Goal: Transaction & Acquisition: Download file/media

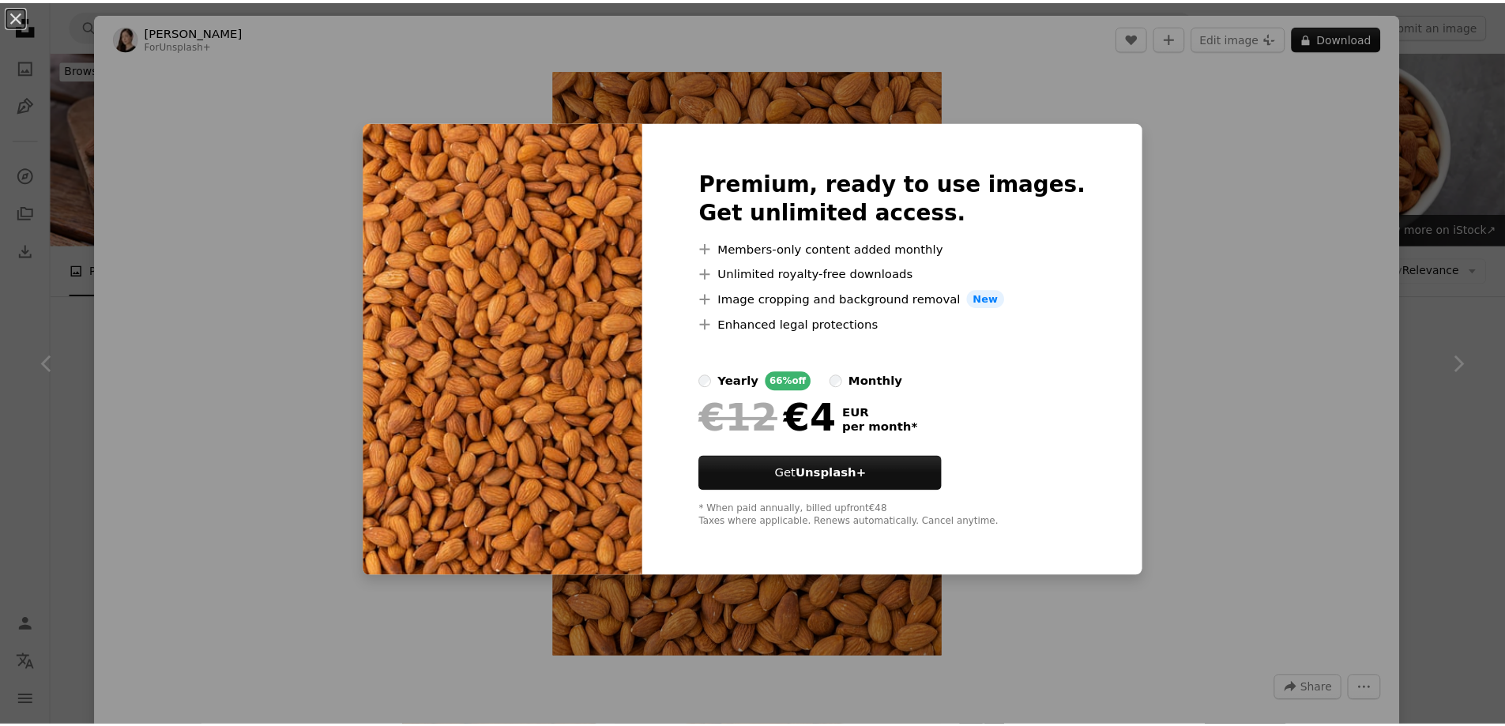
scroll to position [790, 0]
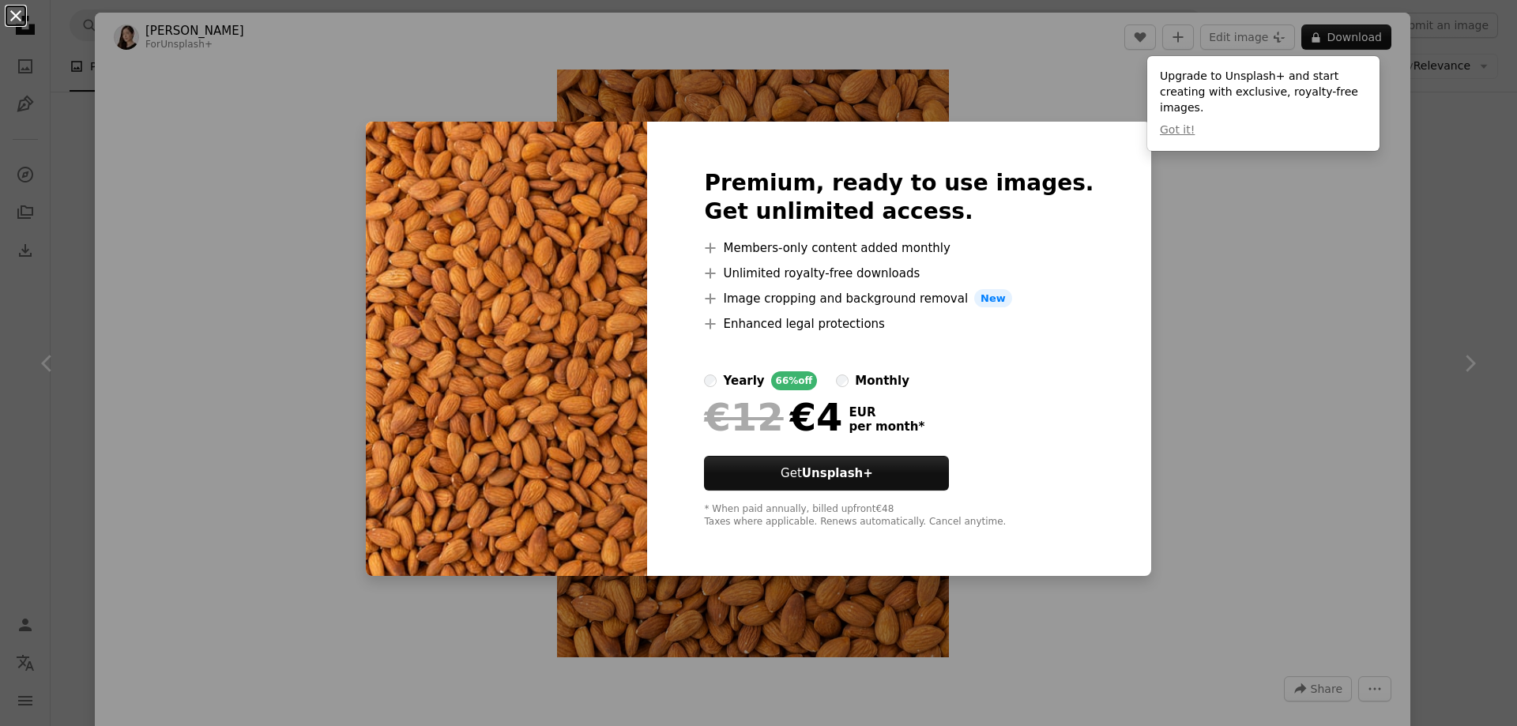
click at [19, 15] on button "An X shape" at bounding box center [15, 15] width 19 height 19
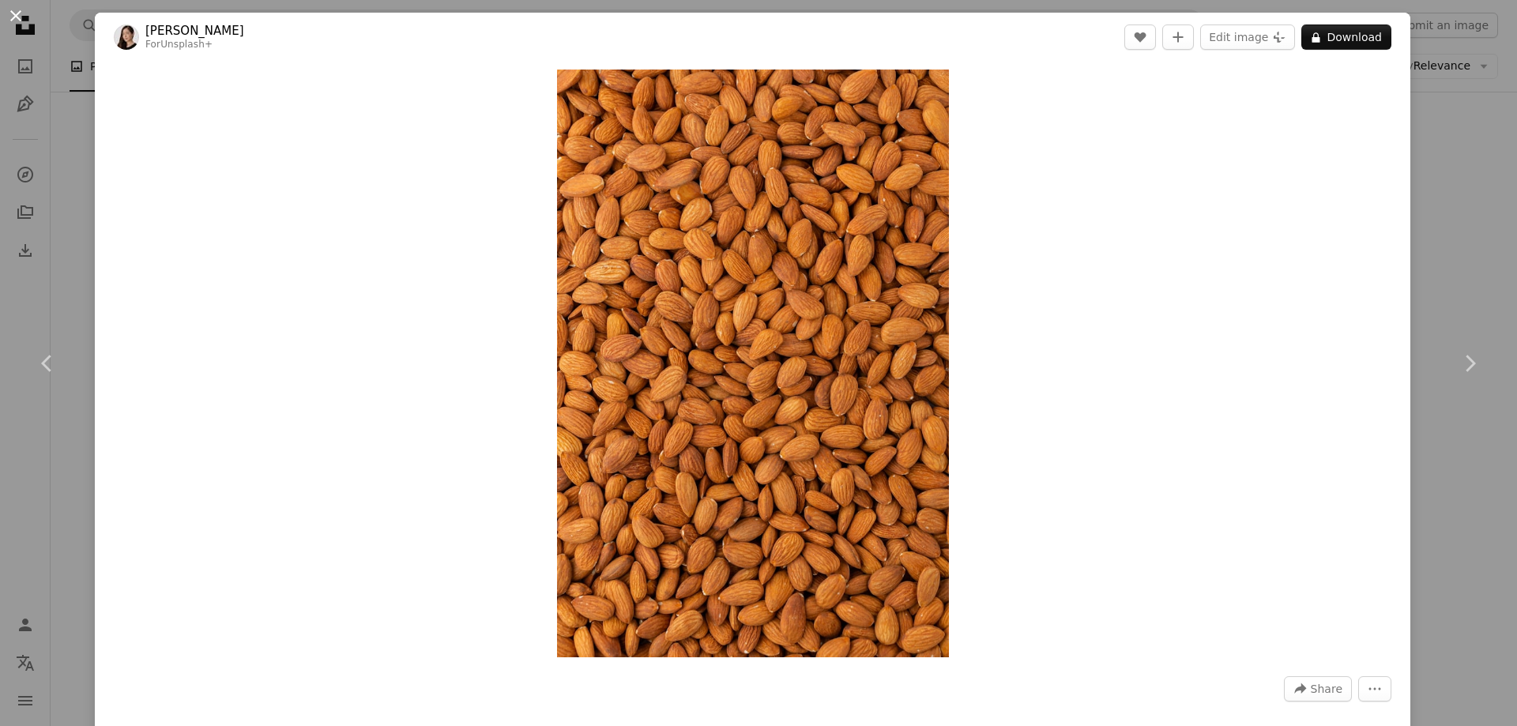
click at [14, 16] on button "An X shape" at bounding box center [15, 15] width 19 height 19
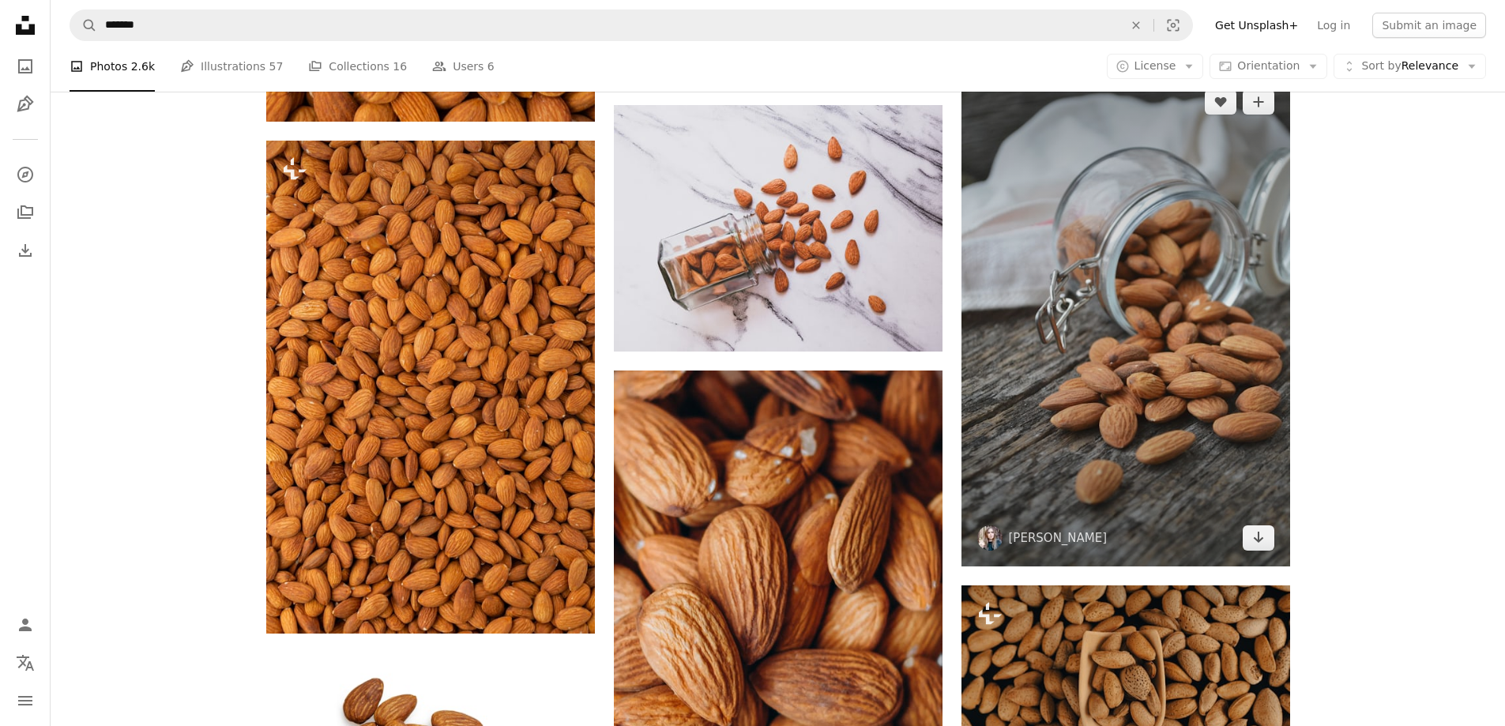
click at [1189, 388] on img at bounding box center [1125, 319] width 329 height 493
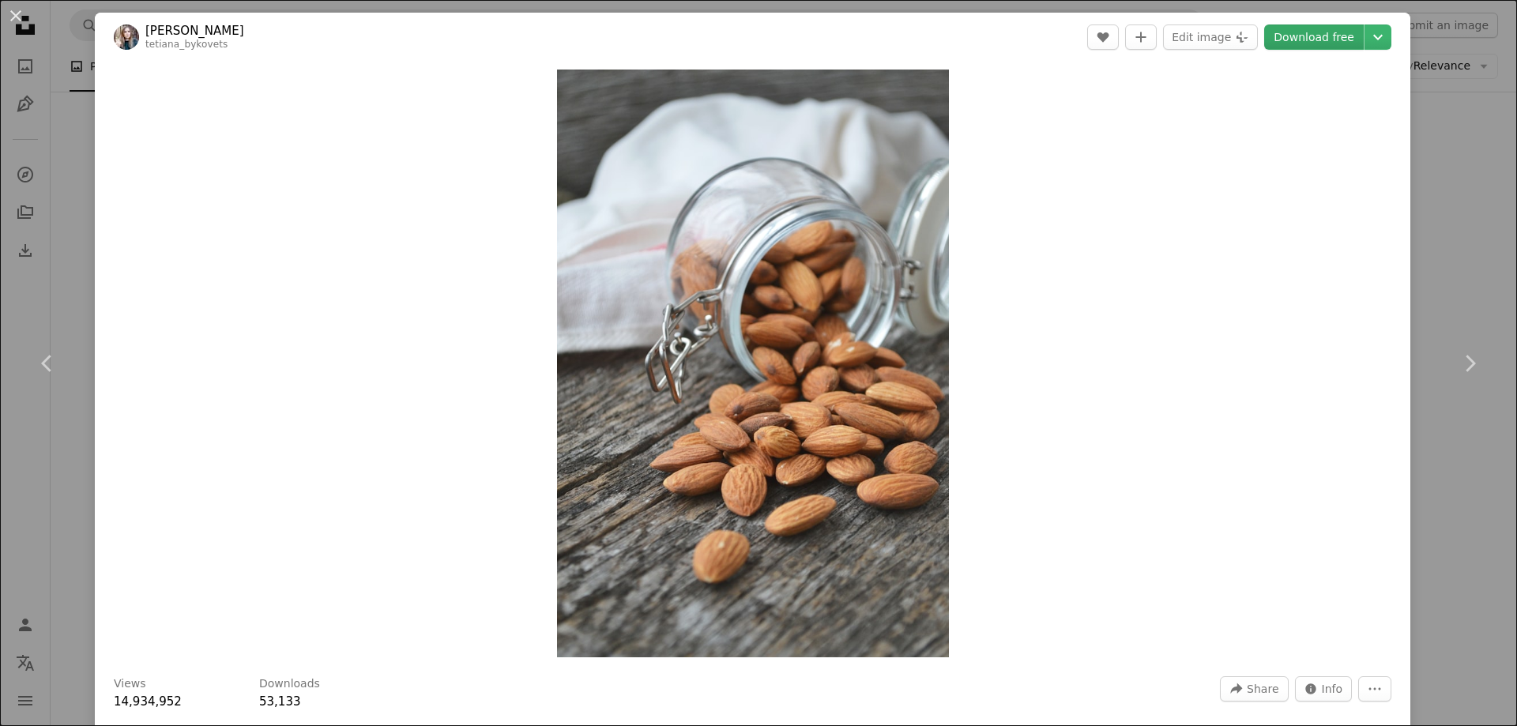
click at [1303, 38] on link "Download free" at bounding box center [1314, 36] width 100 height 25
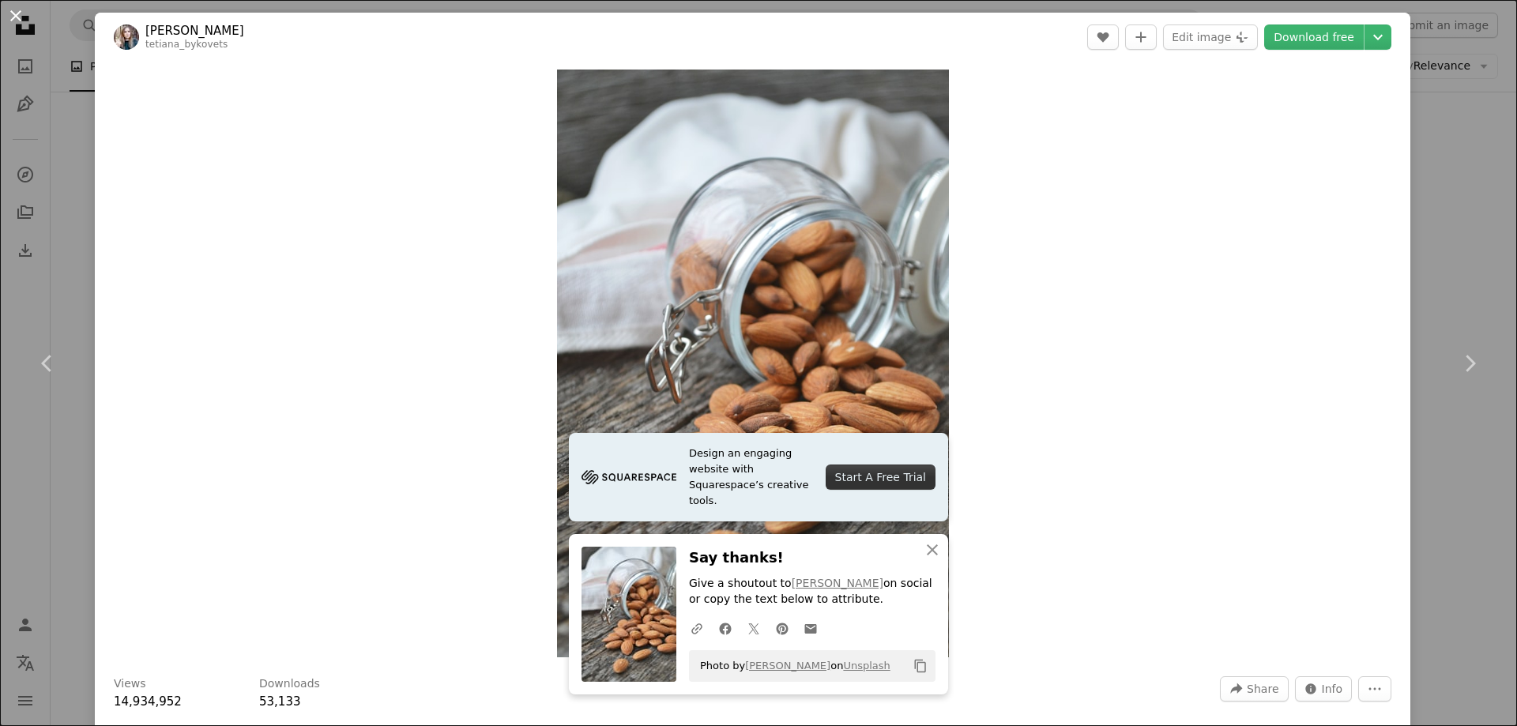
click at [12, 15] on button "An X shape" at bounding box center [15, 15] width 19 height 19
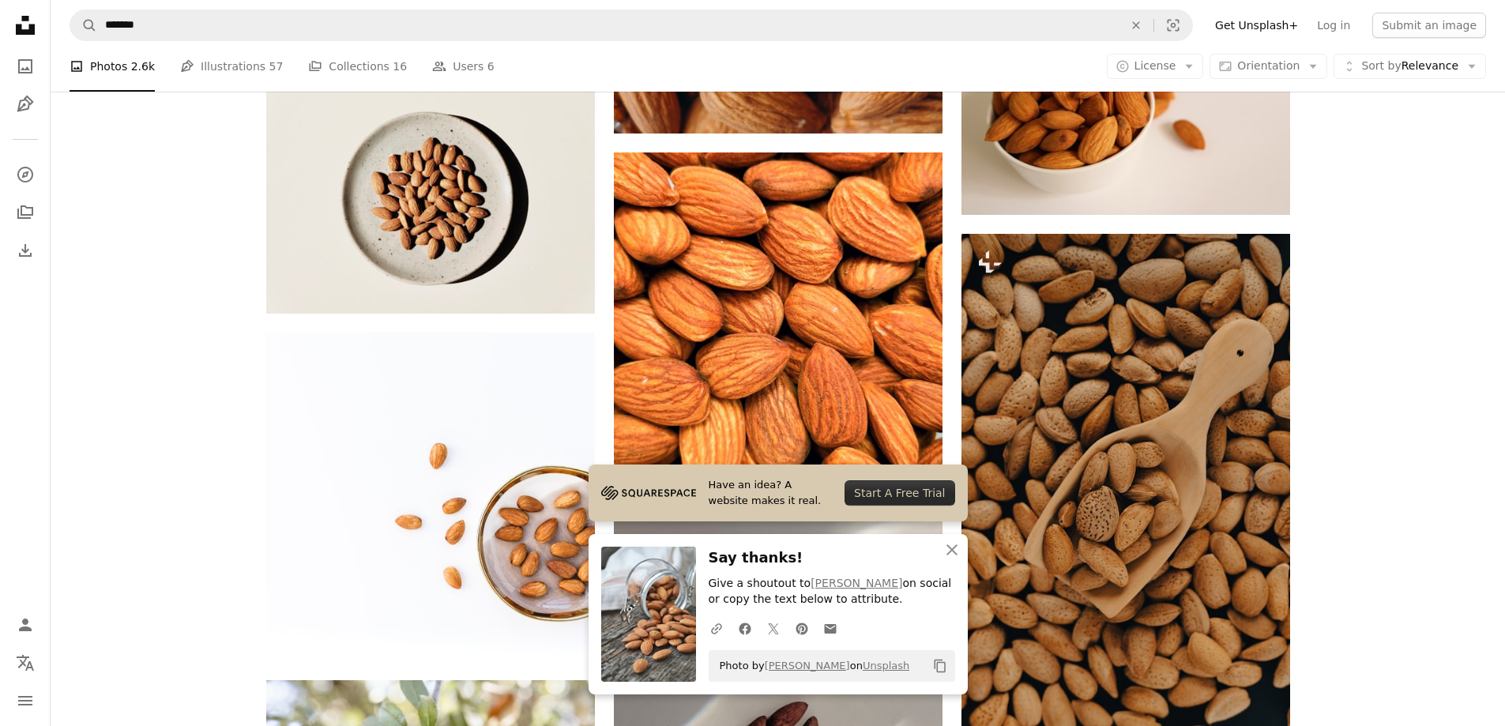
scroll to position [1659, 0]
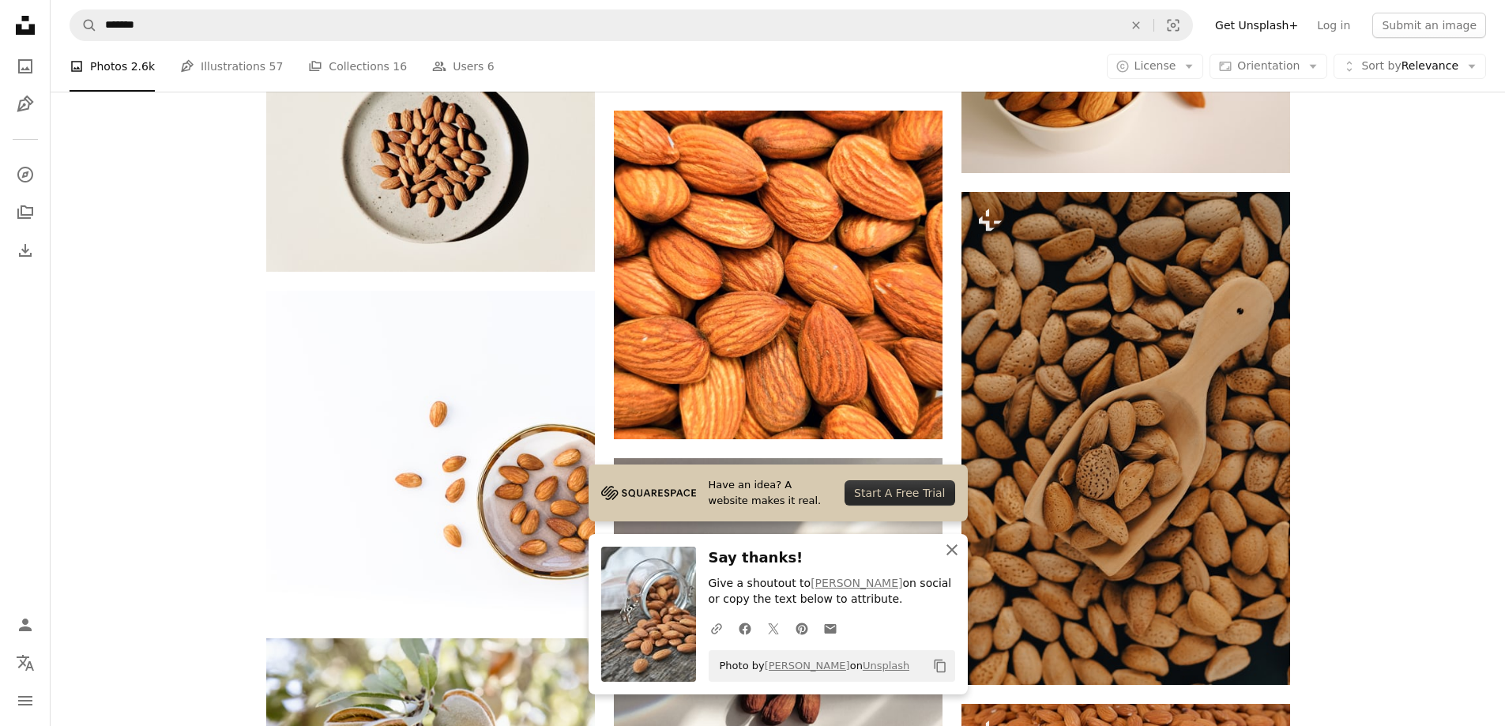
click at [957, 546] on icon "An X shape" at bounding box center [951, 549] width 19 height 19
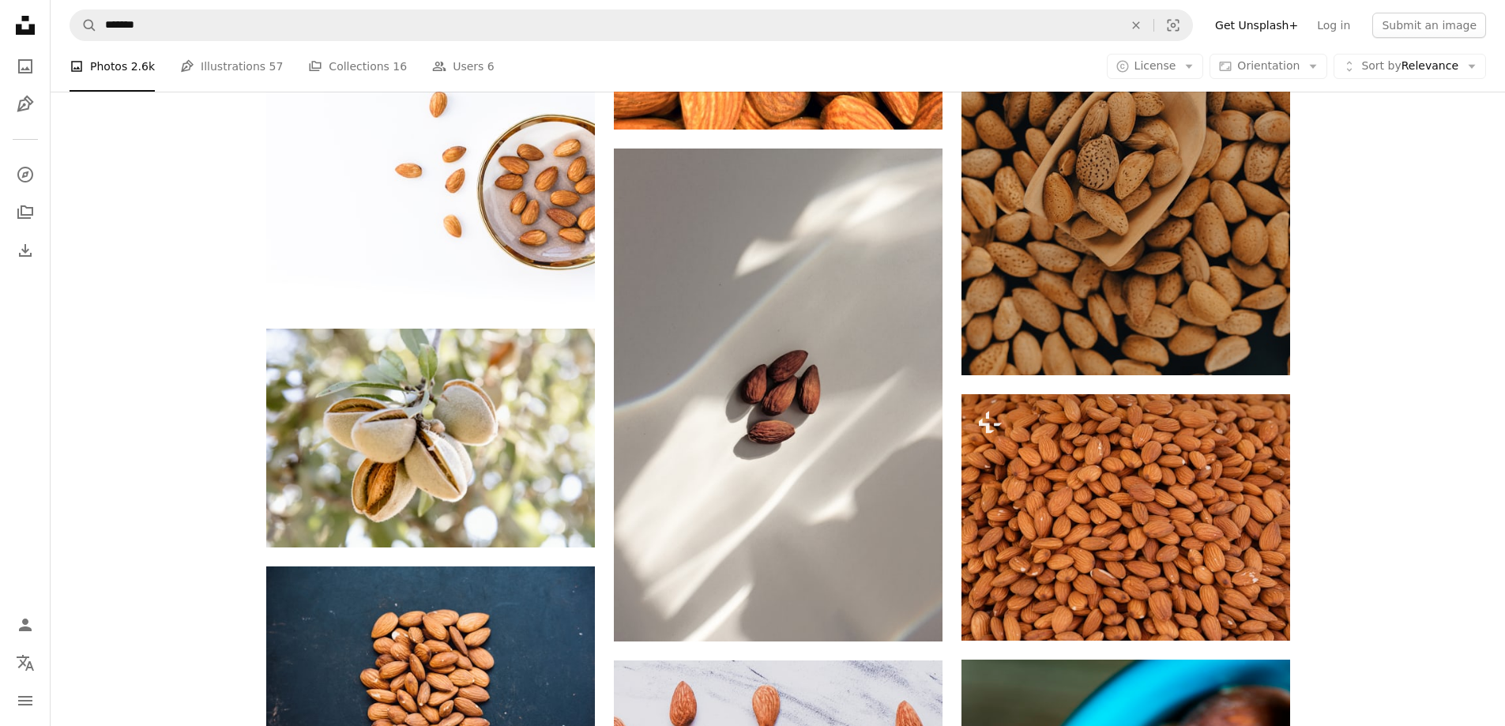
scroll to position [1896, 0]
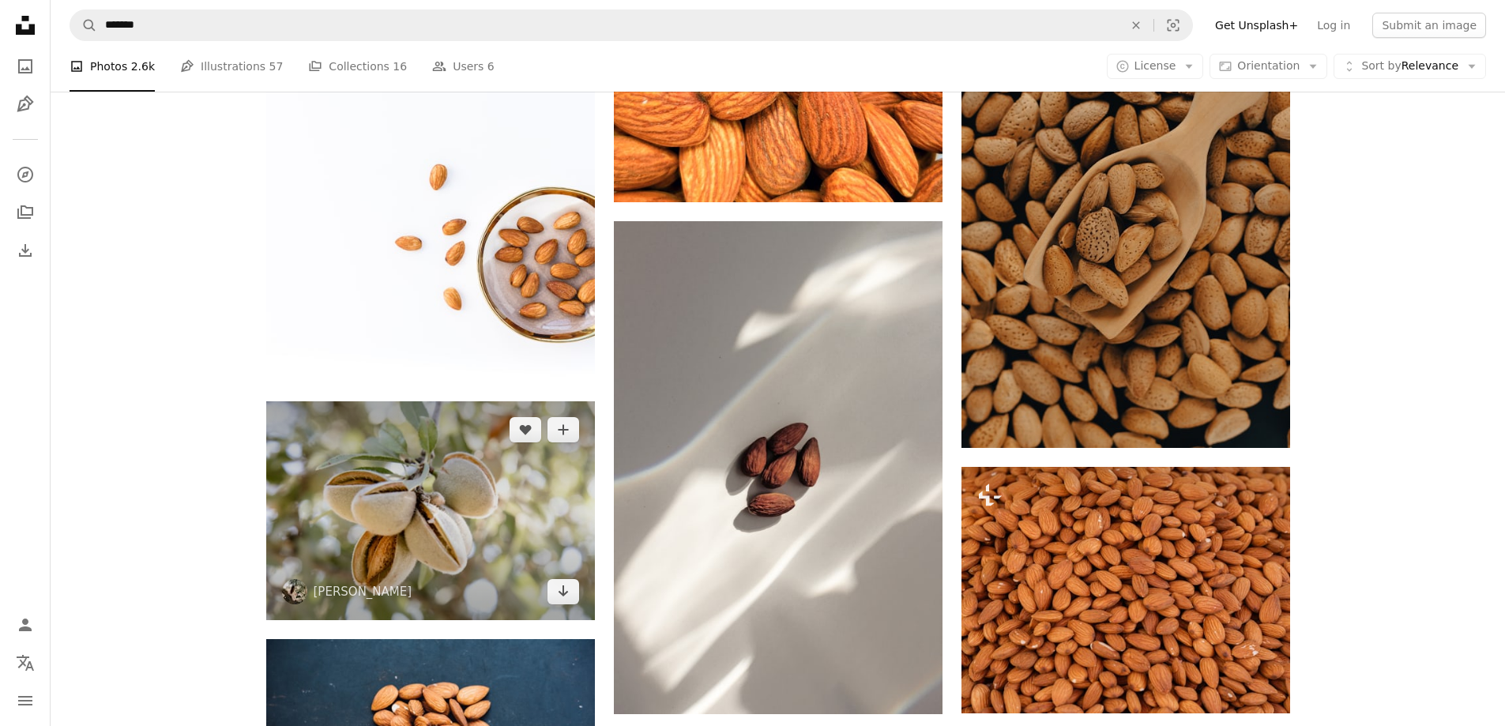
click at [427, 489] on img at bounding box center [430, 510] width 329 height 219
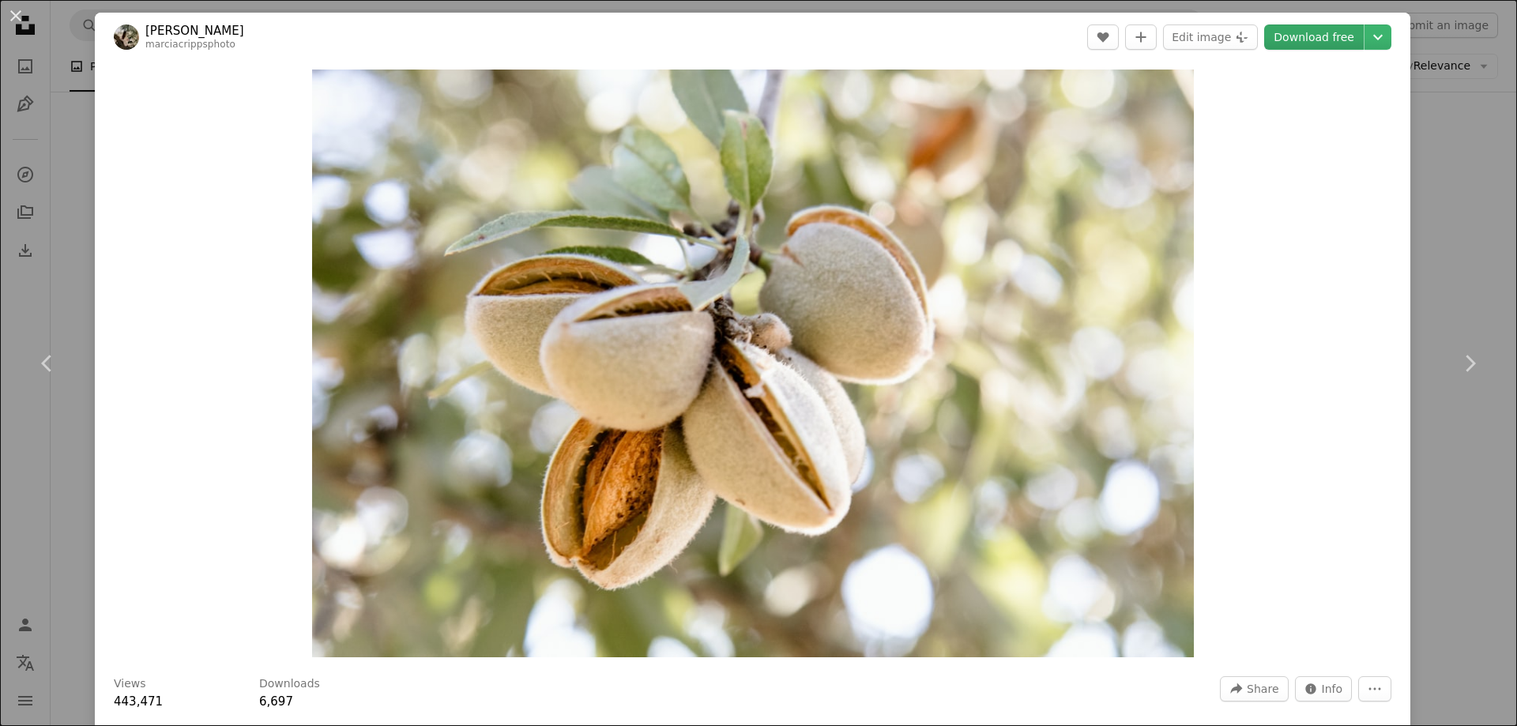
click at [1299, 40] on link "Download free" at bounding box center [1314, 36] width 100 height 25
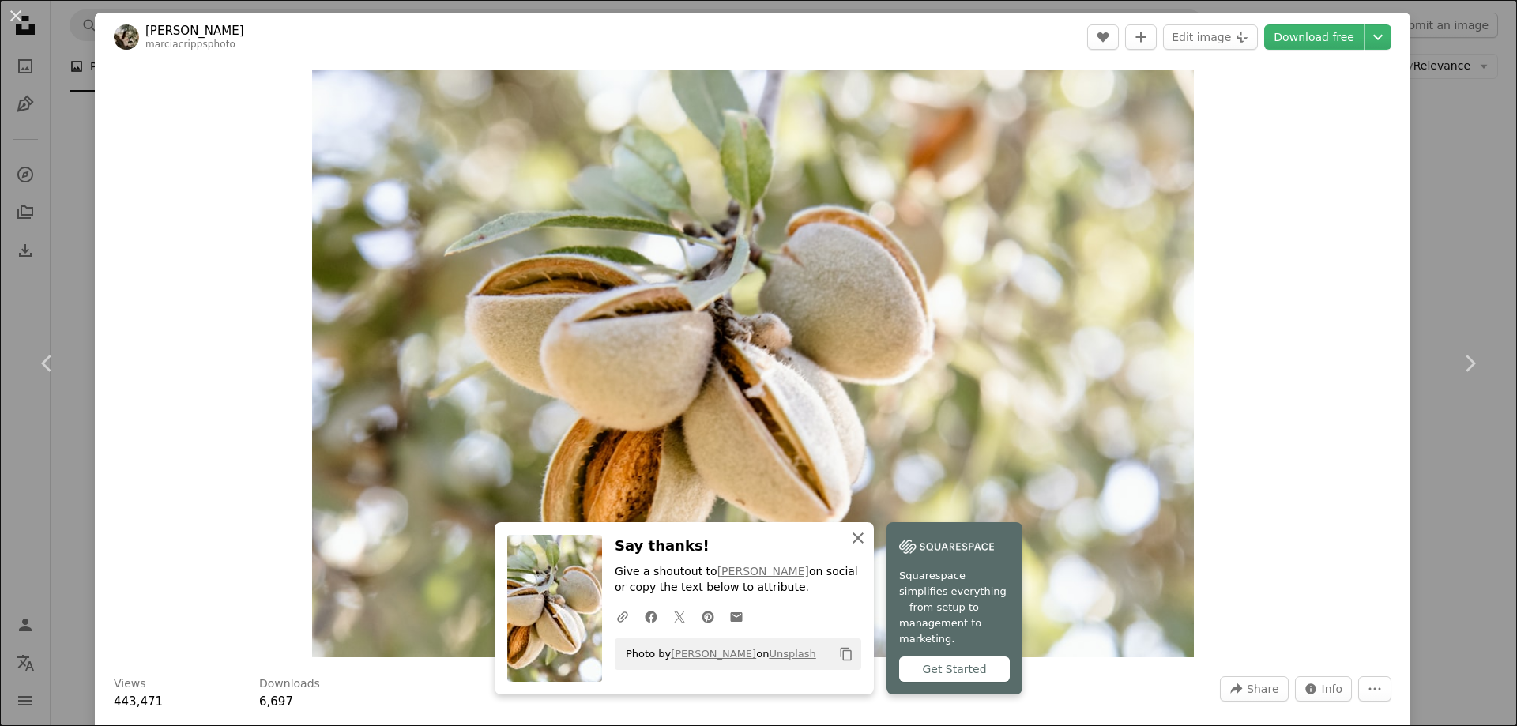
drag, startPoint x: 853, startPoint y: 549, endPoint x: 911, endPoint y: 547, distance: 57.7
click at [853, 547] on icon "An X shape" at bounding box center [857, 537] width 19 height 19
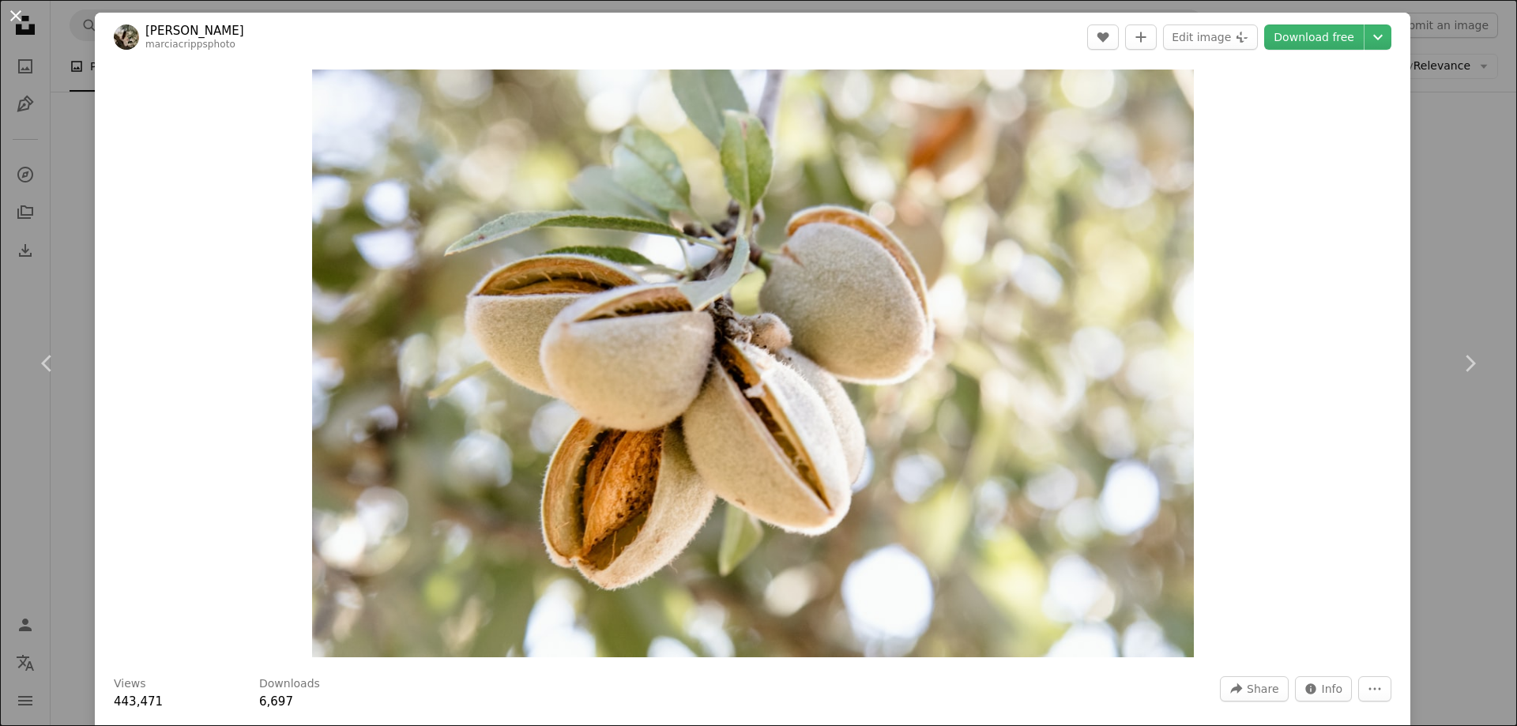
drag, startPoint x: 17, startPoint y: 16, endPoint x: 811, endPoint y: 39, distance: 795.1
click at [20, 16] on button "An X shape" at bounding box center [15, 15] width 19 height 19
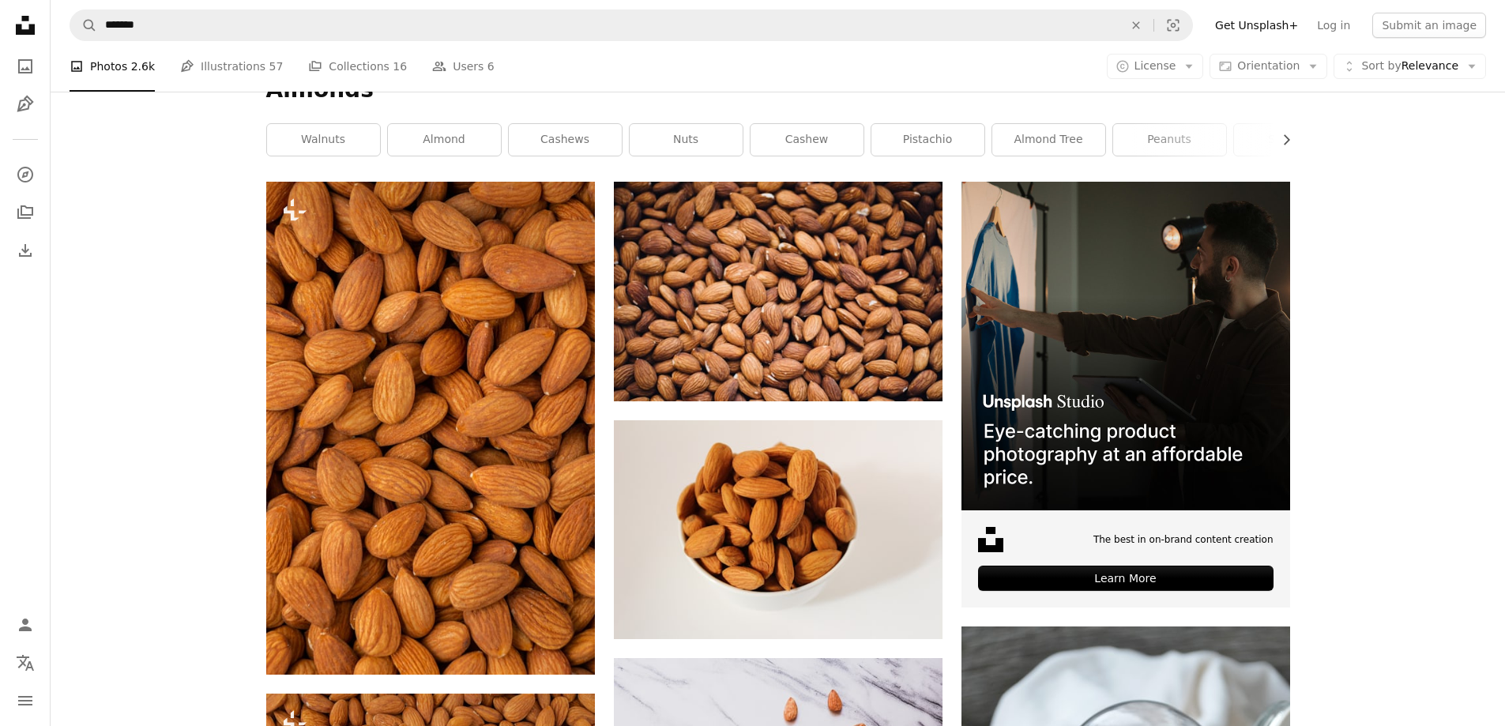
scroll to position [316, 0]
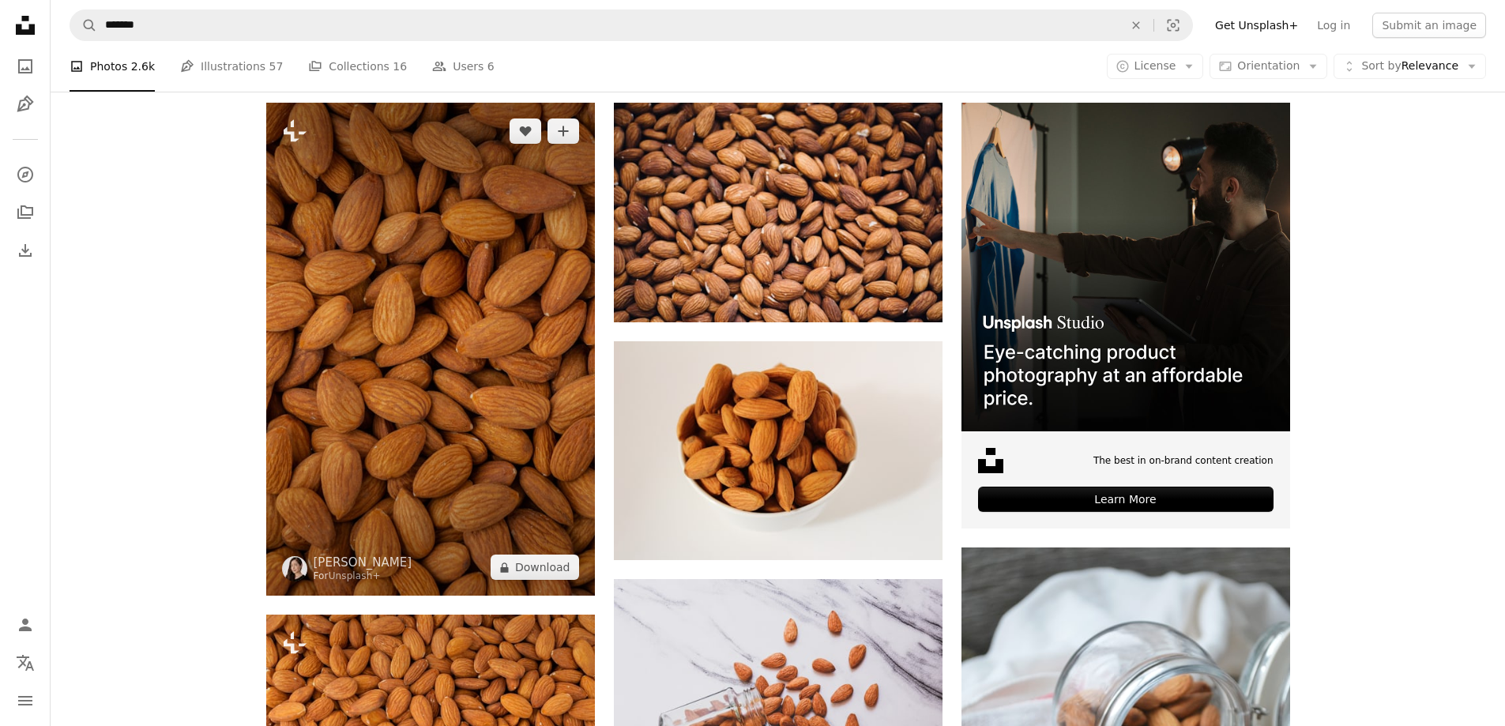
click at [371, 358] on img at bounding box center [430, 349] width 329 height 493
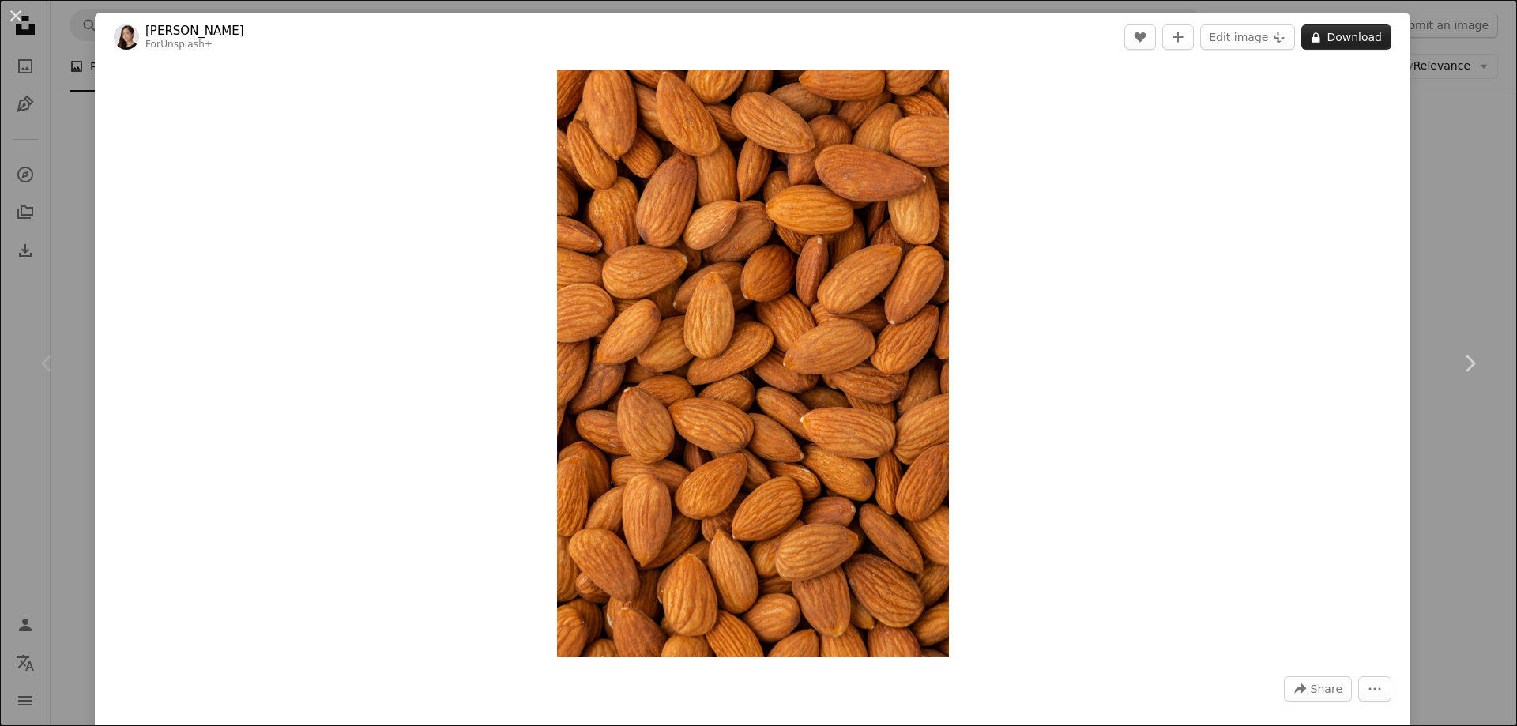
click at [1335, 29] on button "A lock Download" at bounding box center [1346, 36] width 90 height 25
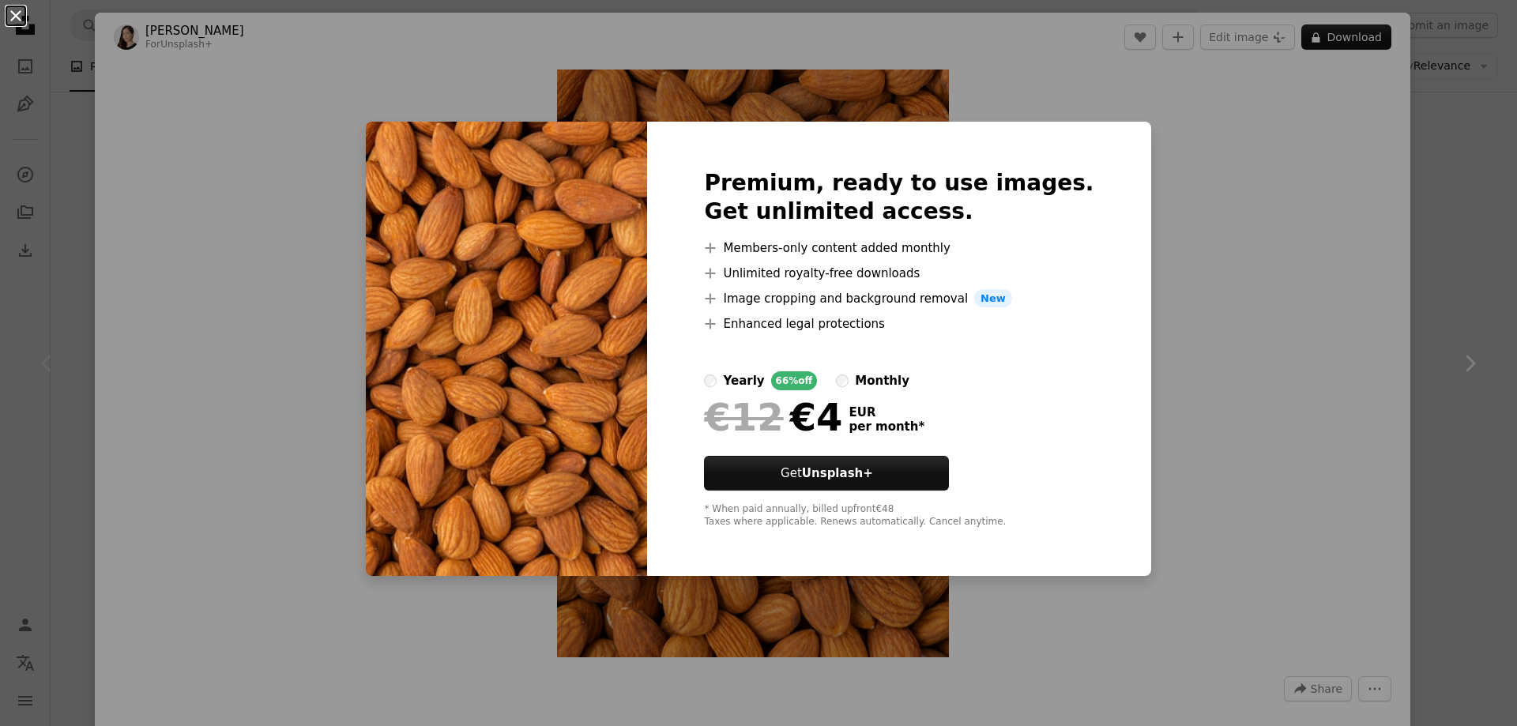
click at [18, 14] on button "An X shape" at bounding box center [15, 15] width 19 height 19
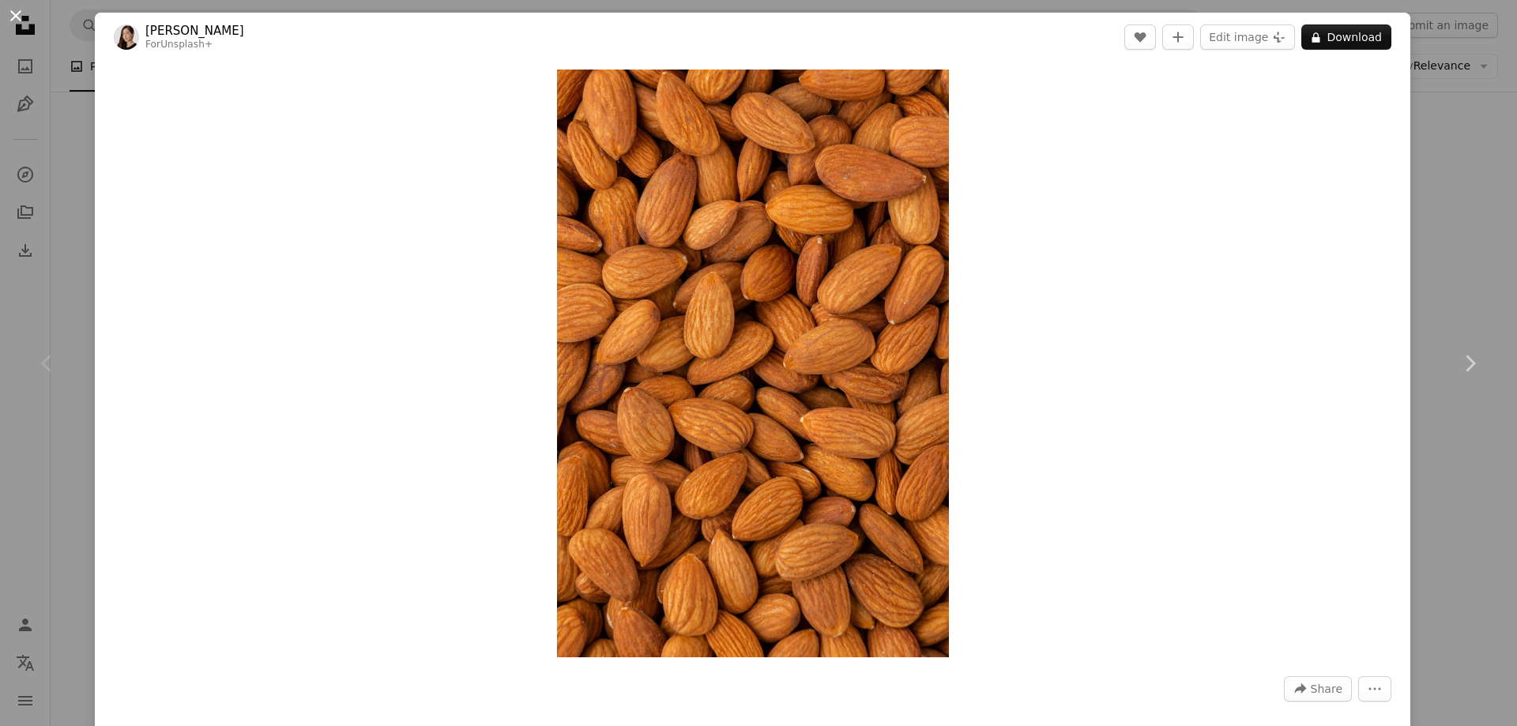
click at [14, 15] on button "An X shape" at bounding box center [15, 15] width 19 height 19
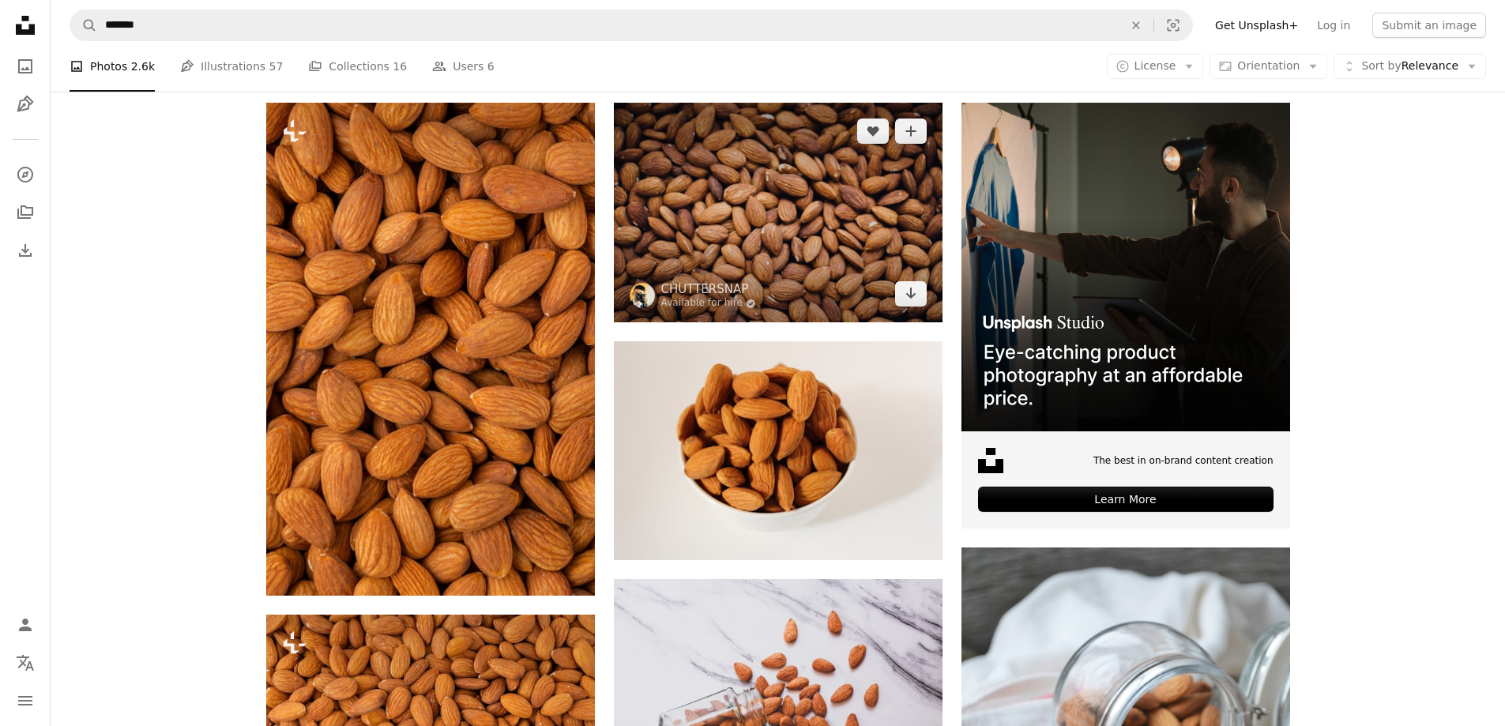
click at [841, 218] on img at bounding box center [778, 213] width 329 height 220
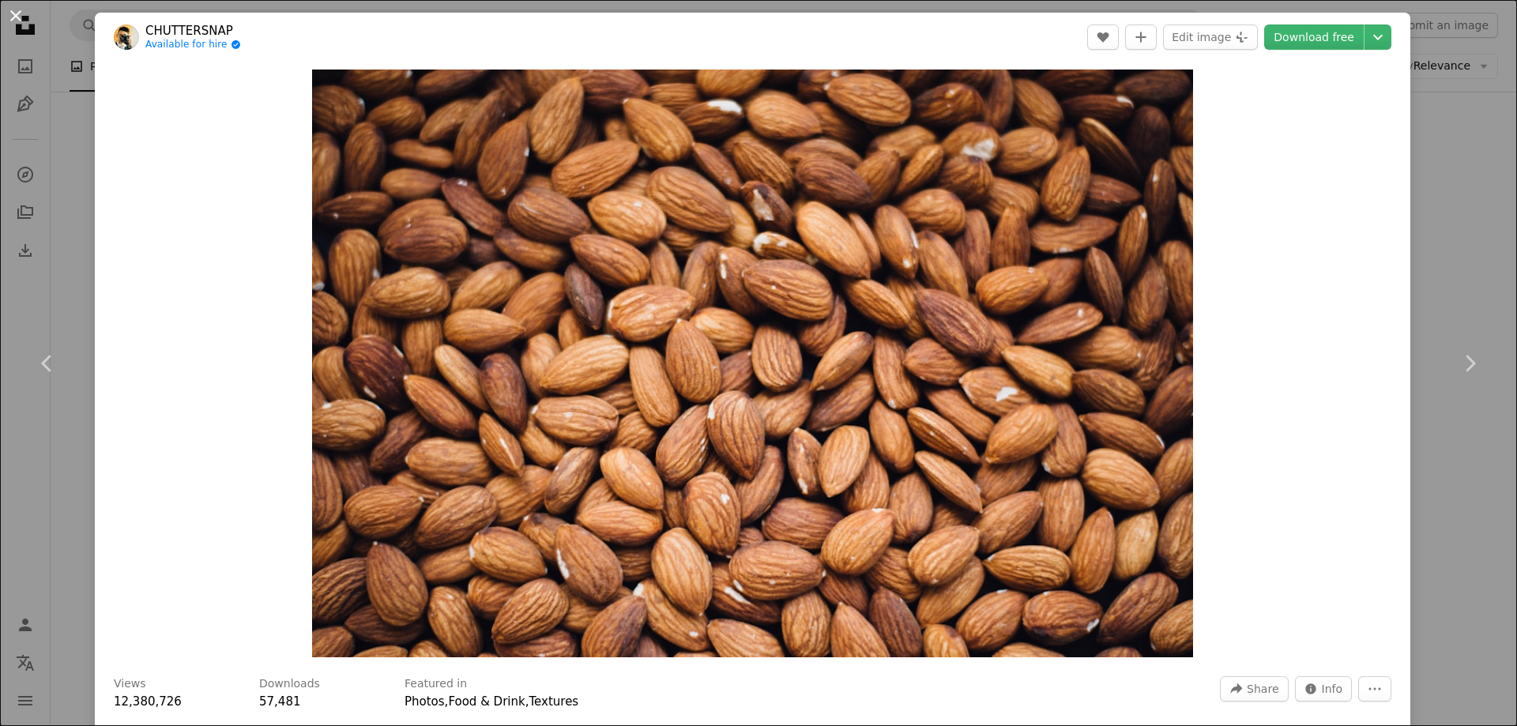
click at [14, 10] on button "An X shape" at bounding box center [15, 15] width 19 height 19
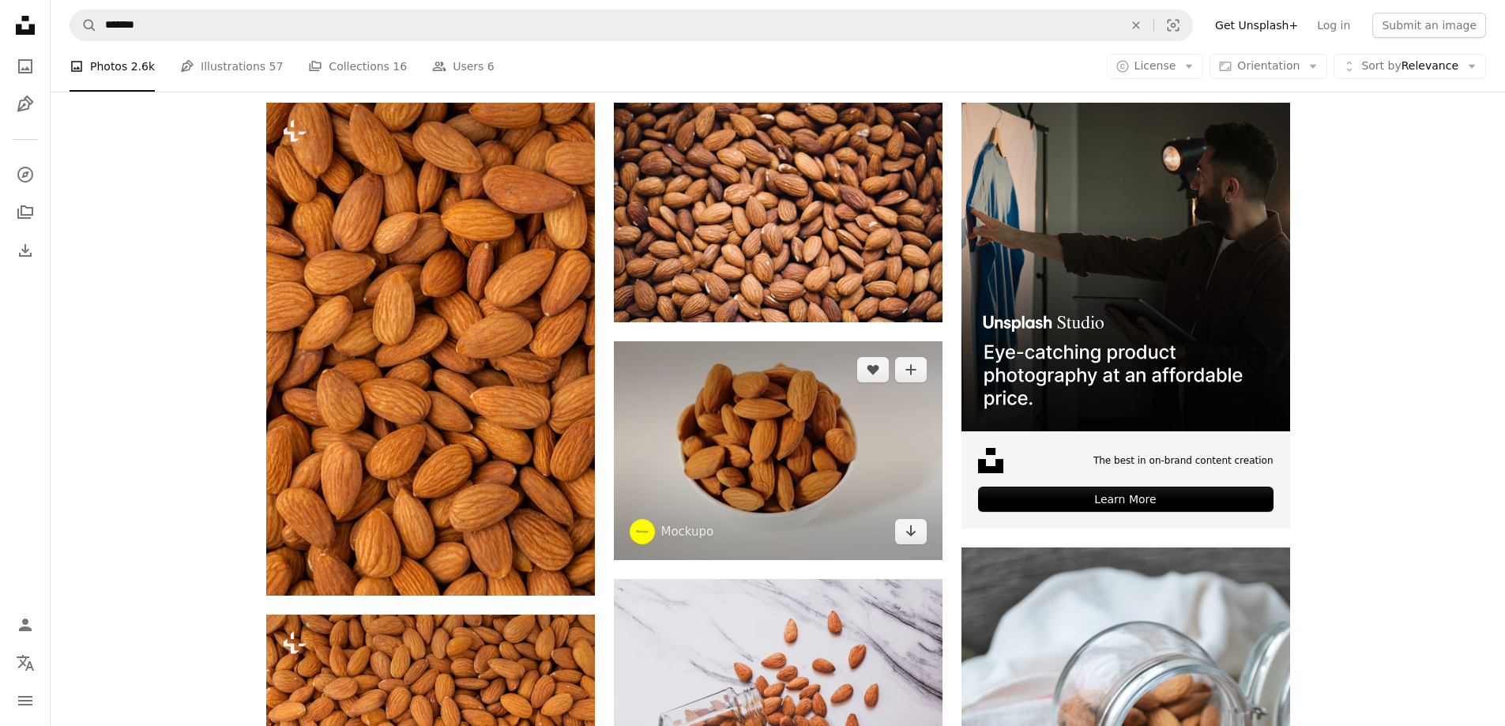
click at [762, 434] on img at bounding box center [778, 450] width 329 height 219
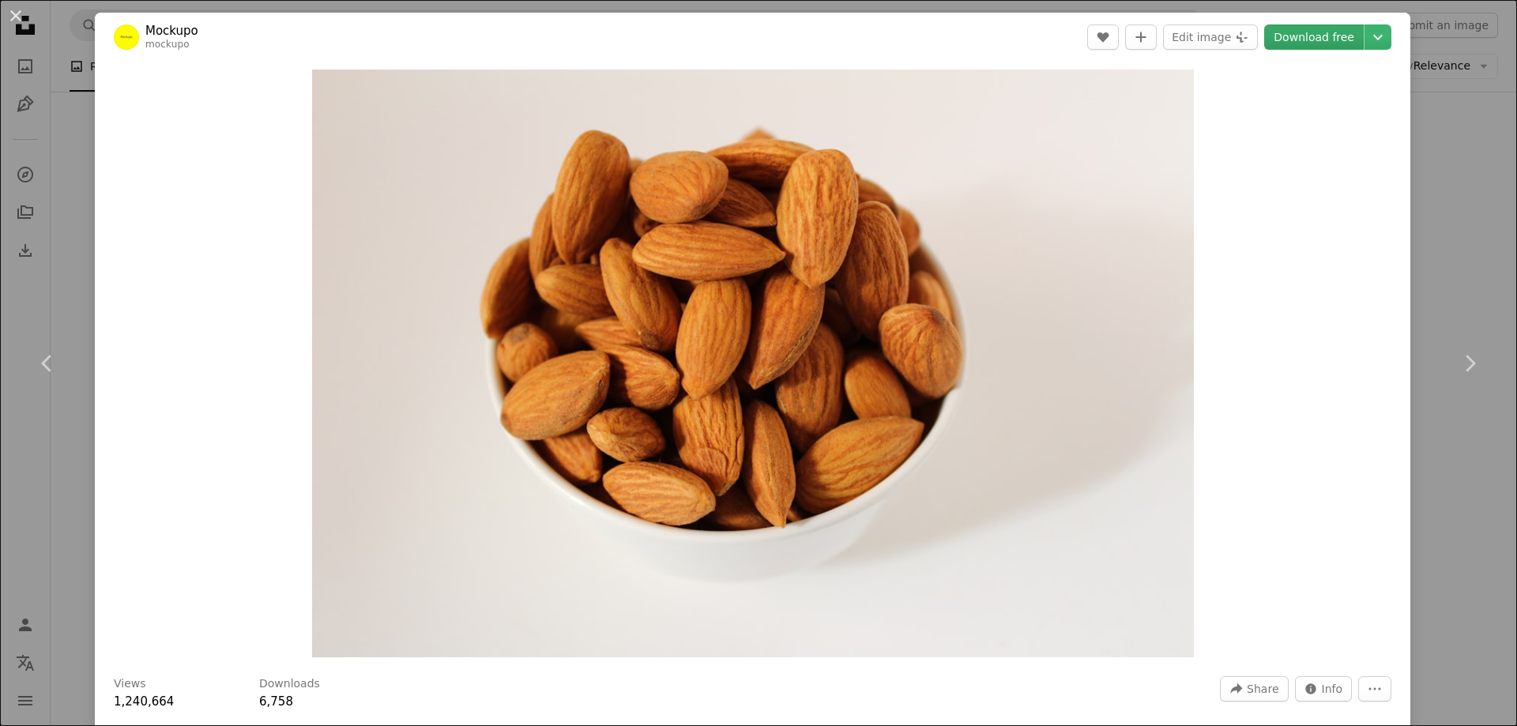
click at [1297, 37] on link "Download free" at bounding box center [1314, 36] width 100 height 25
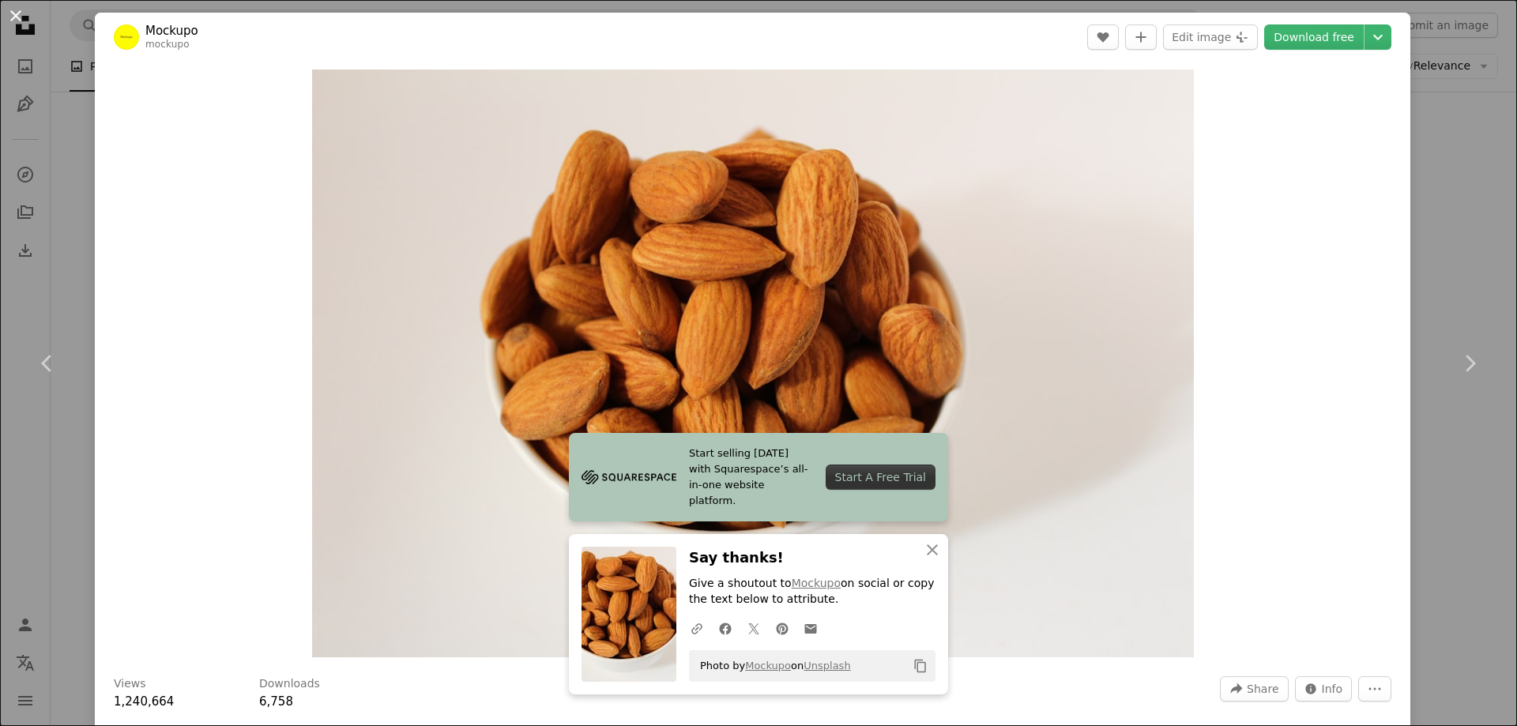
click at [13, 16] on button "An X shape" at bounding box center [15, 15] width 19 height 19
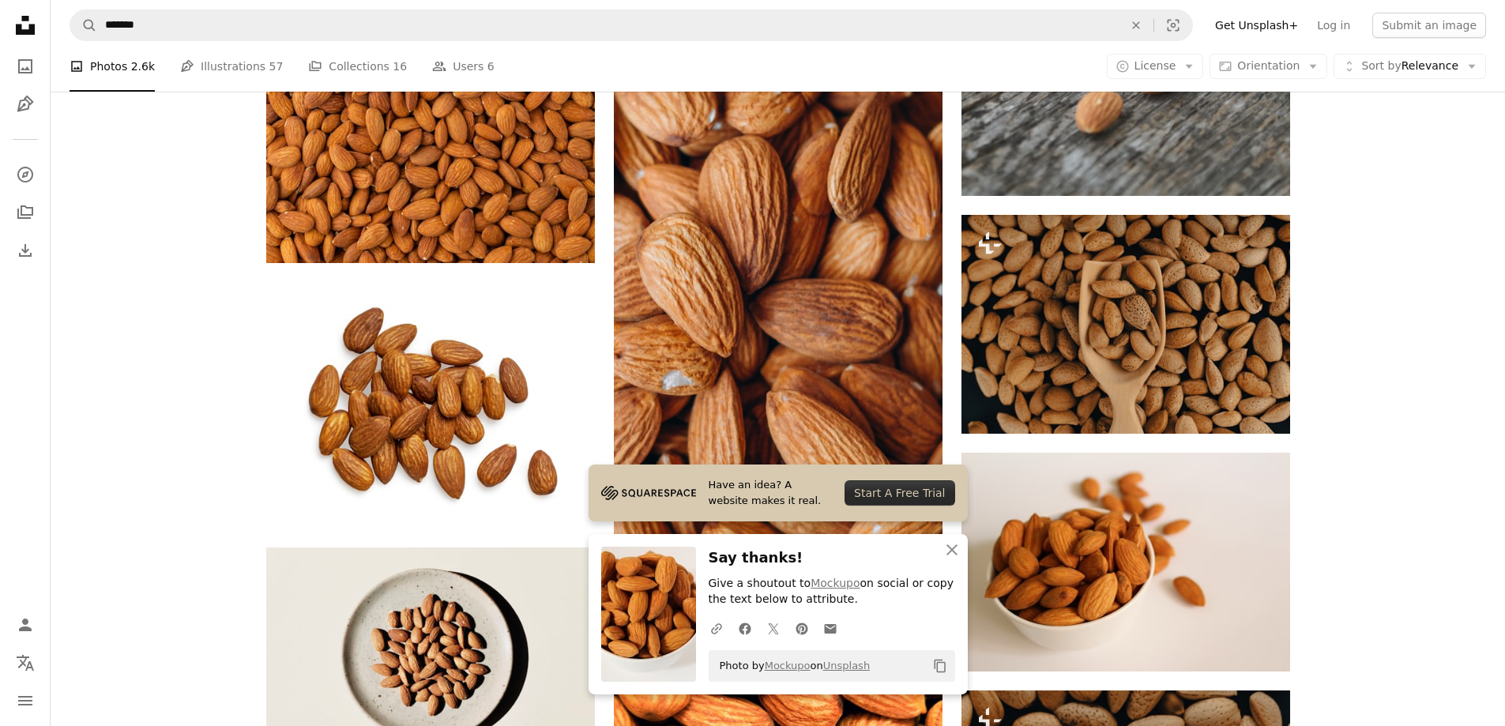
scroll to position [1343, 0]
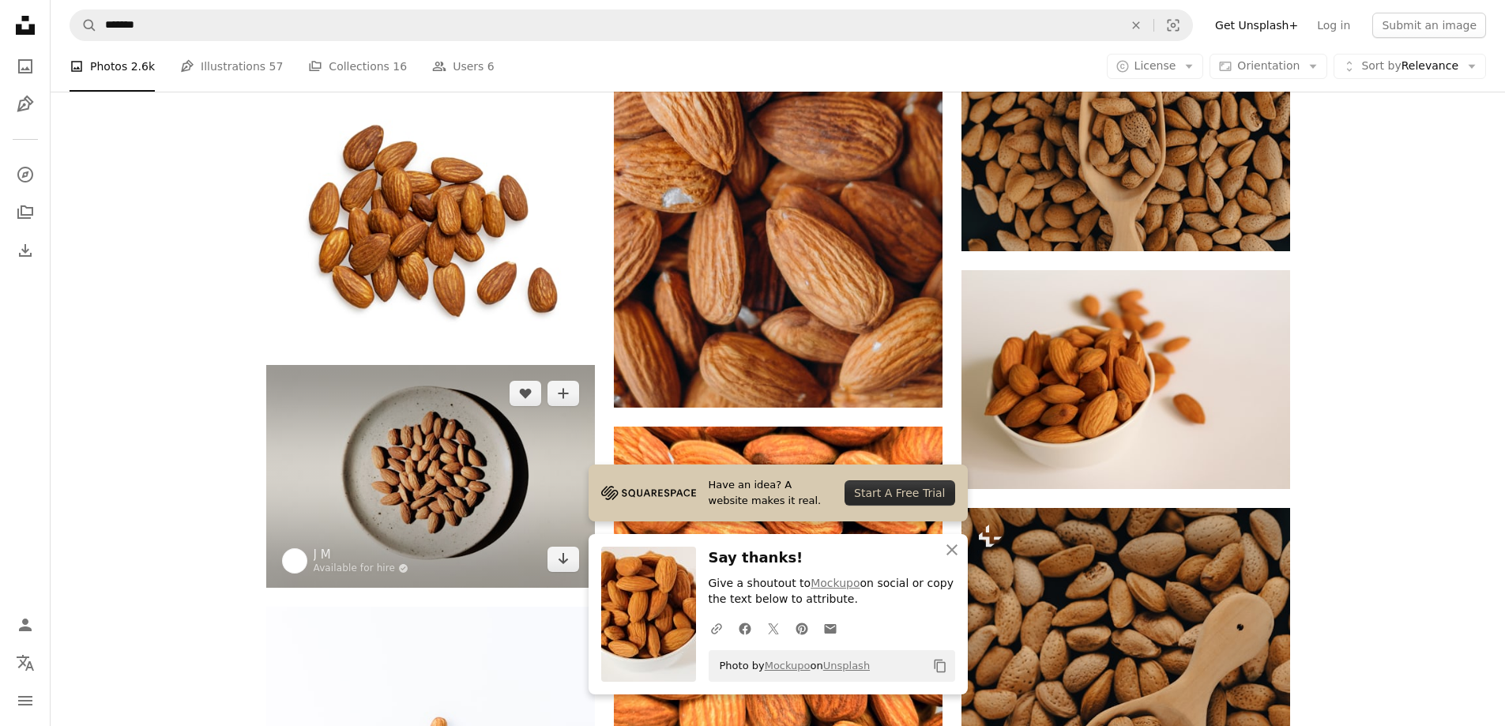
drag, startPoint x: 442, startPoint y: 466, endPoint x: 372, endPoint y: 449, distance: 72.4
click at [372, 449] on img at bounding box center [430, 476] width 329 height 222
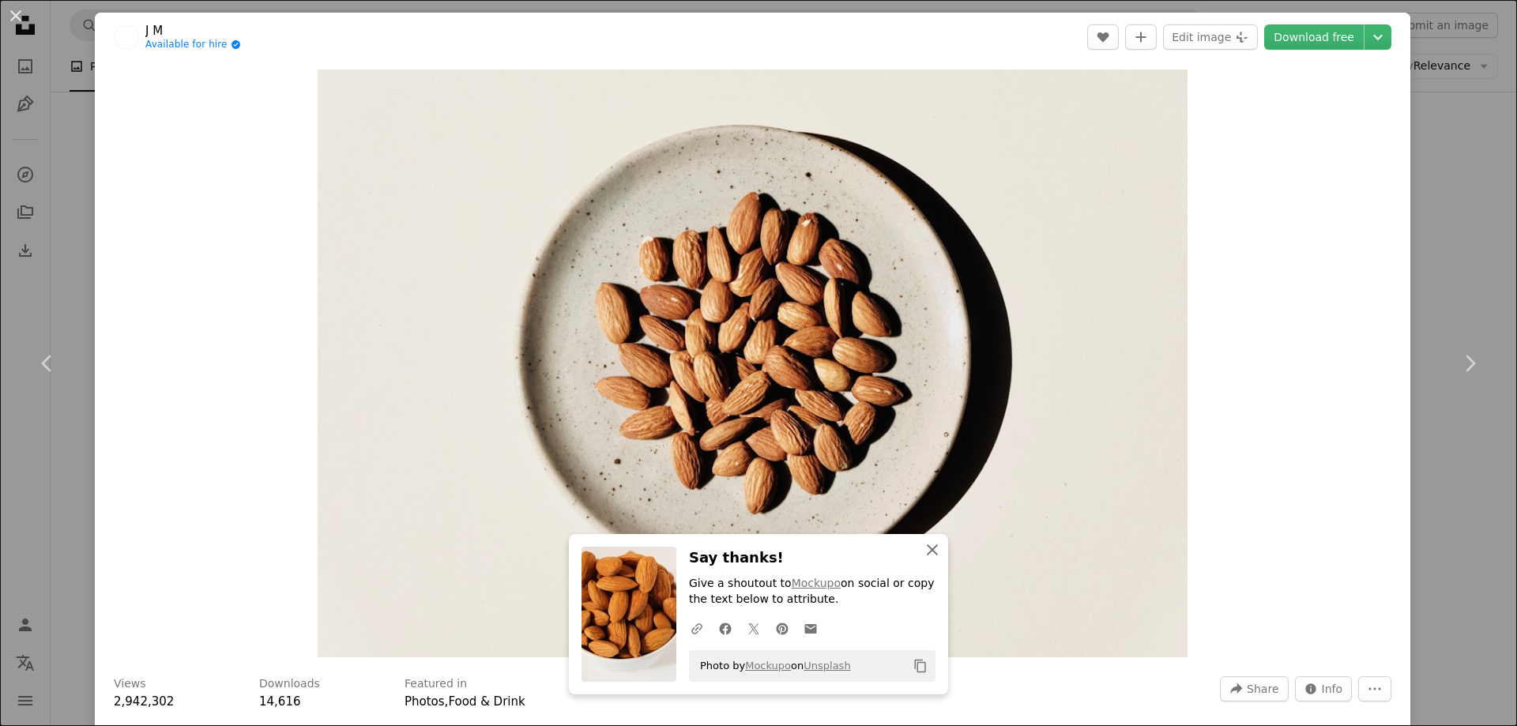
click at [924, 553] on icon "An X shape" at bounding box center [932, 549] width 19 height 19
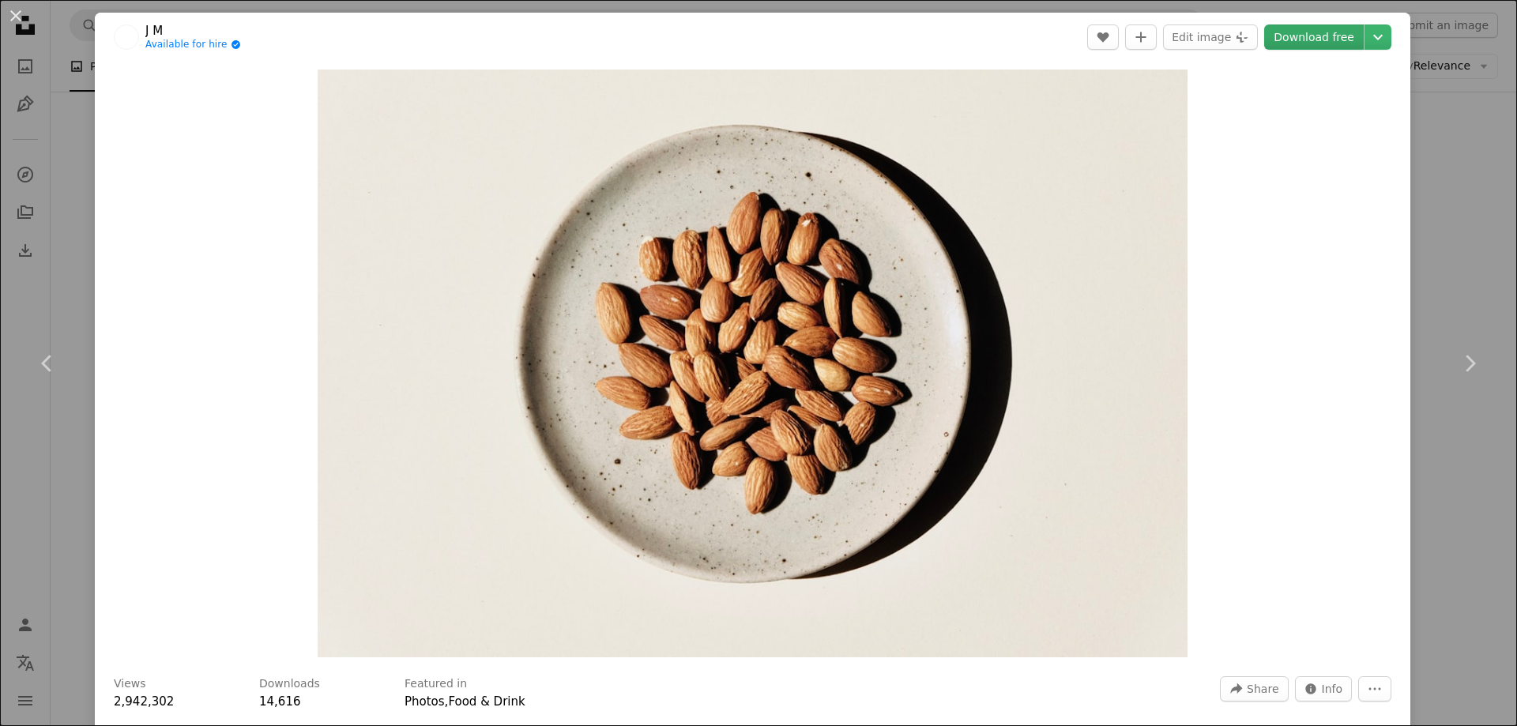
click at [1314, 37] on link "Download free" at bounding box center [1314, 36] width 100 height 25
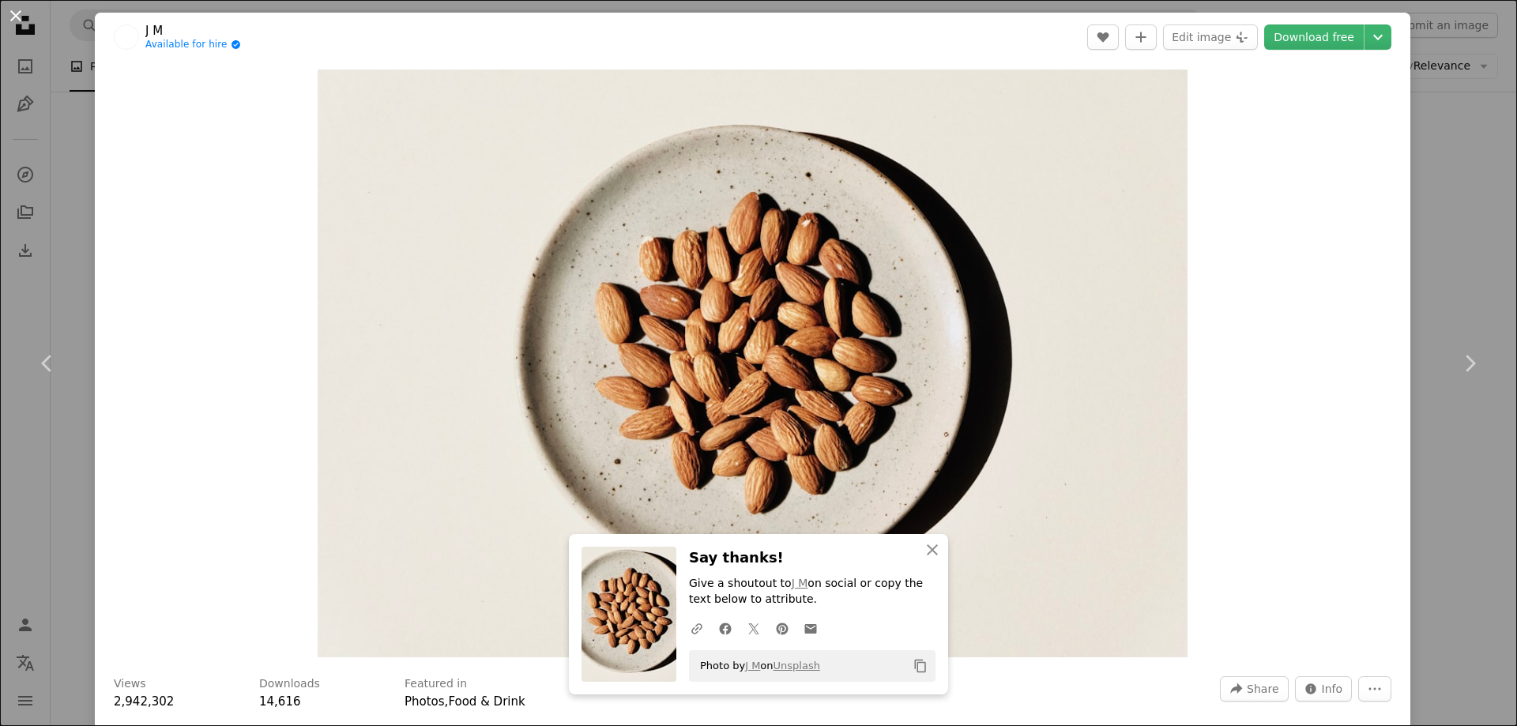
click at [6, 11] on button "An X shape" at bounding box center [15, 15] width 19 height 19
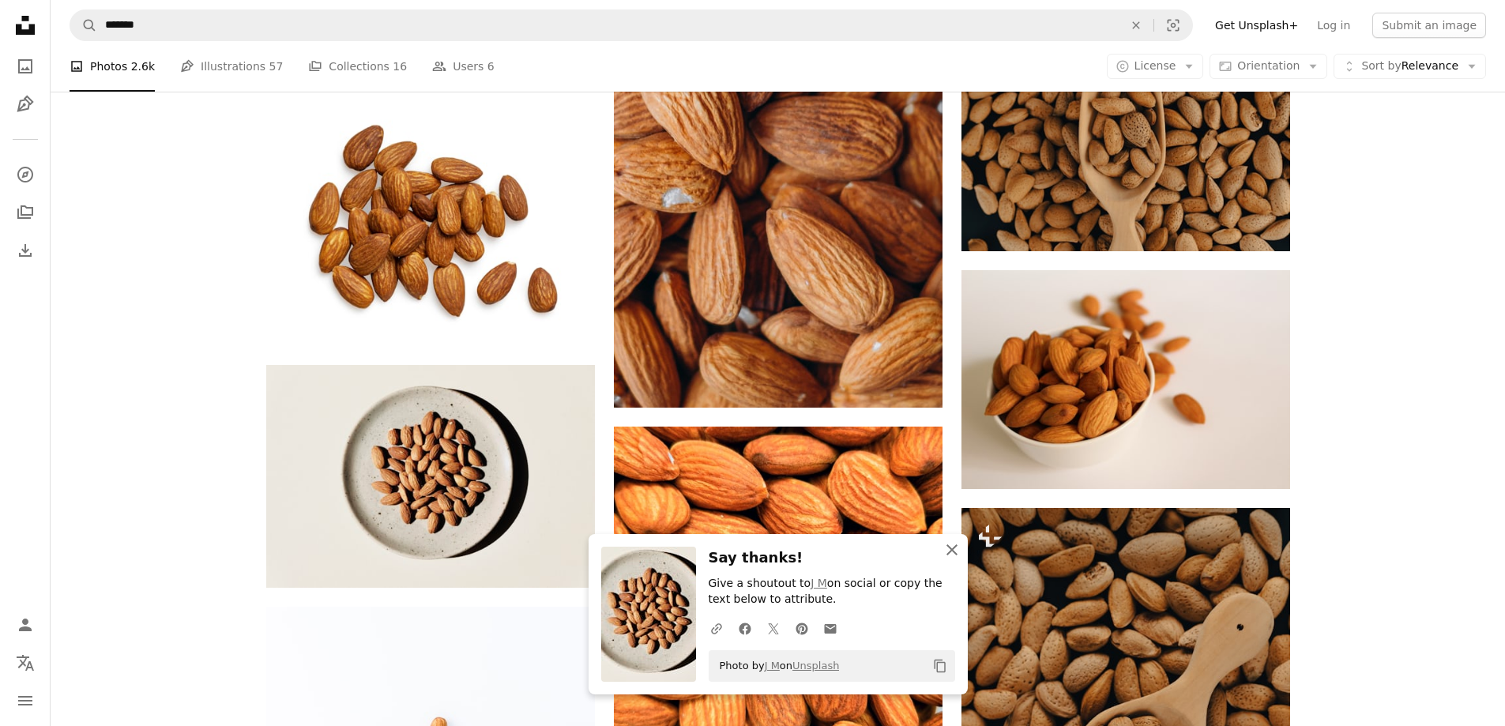
click at [951, 551] on icon "An X shape" at bounding box center [951, 549] width 19 height 19
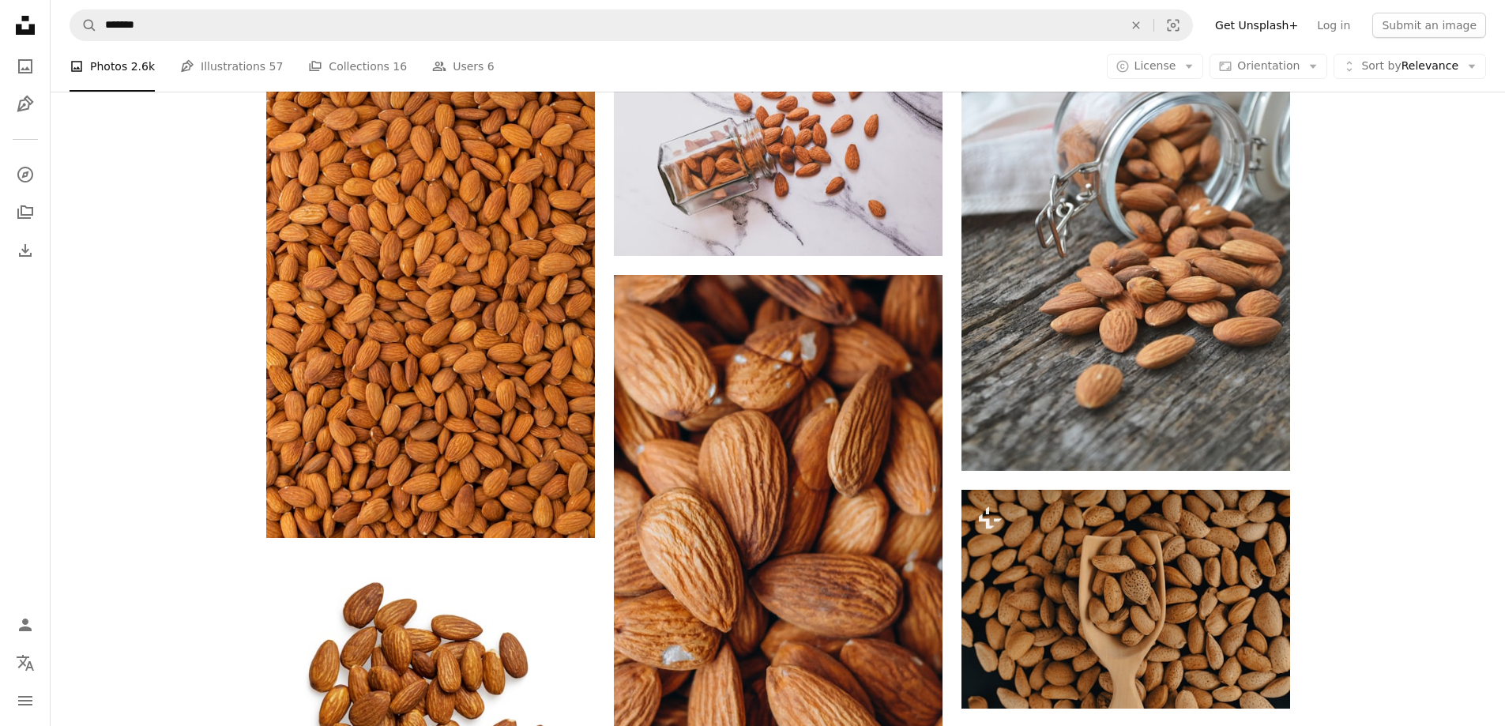
scroll to position [790, 0]
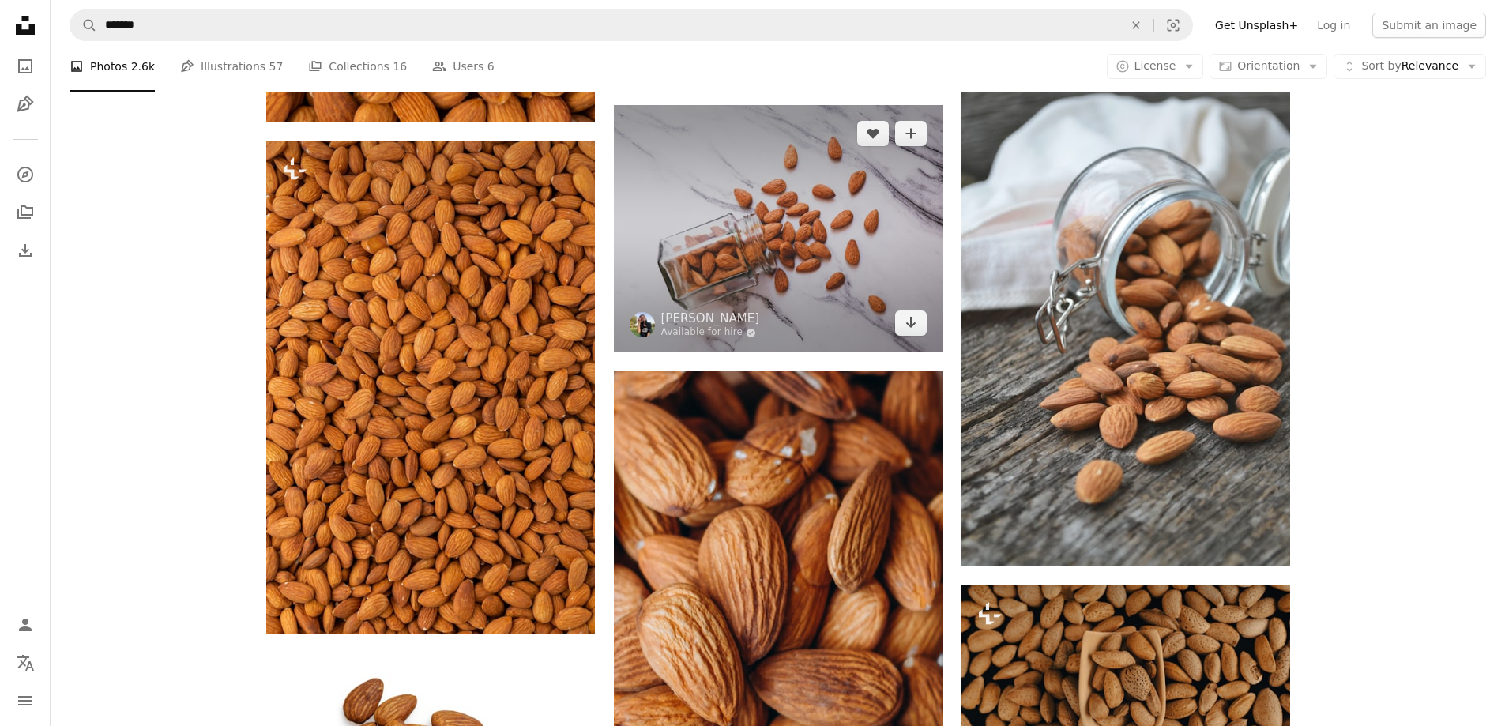
click at [786, 227] on img at bounding box center [778, 228] width 329 height 246
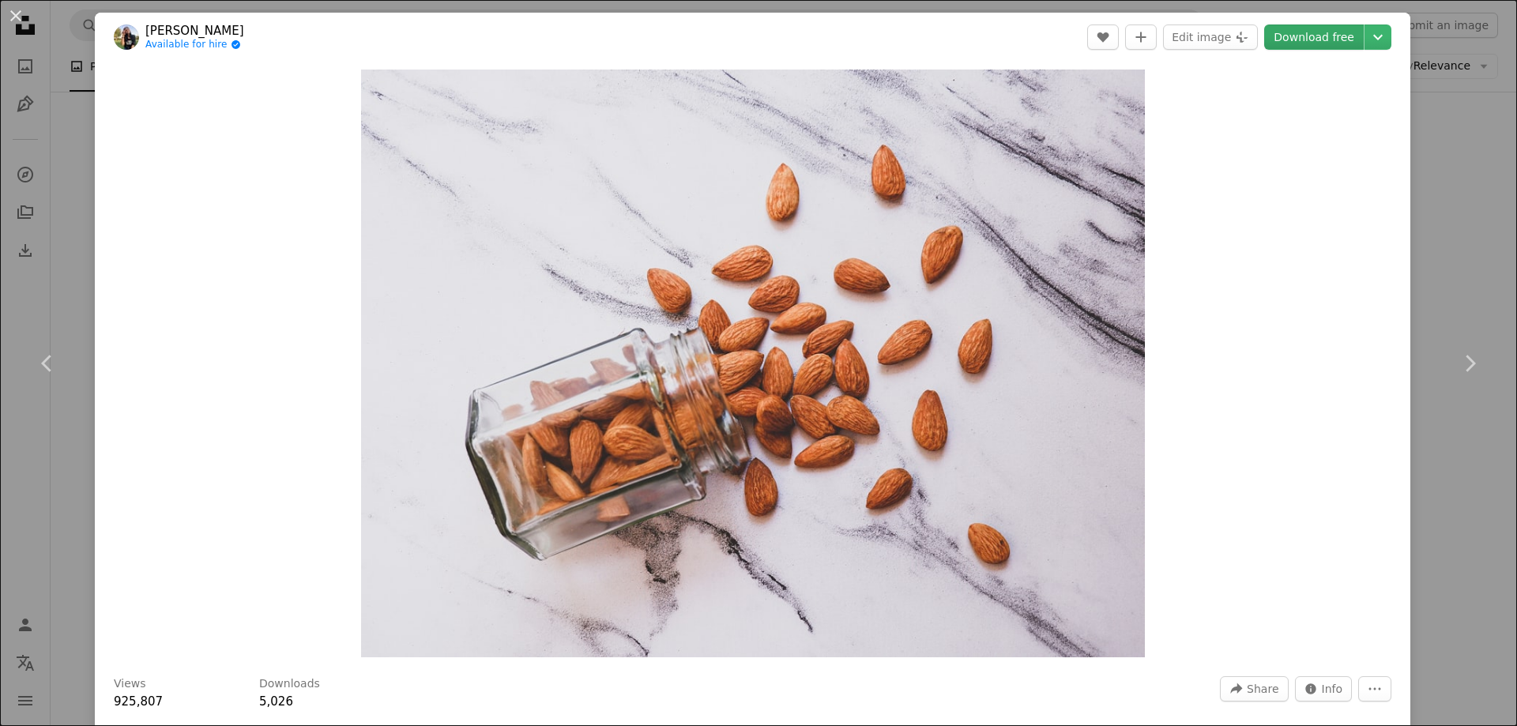
drag, startPoint x: 946, startPoint y: 228, endPoint x: 1305, endPoint y: 39, distance: 404.9
click at [1305, 39] on link "Download free" at bounding box center [1314, 36] width 100 height 25
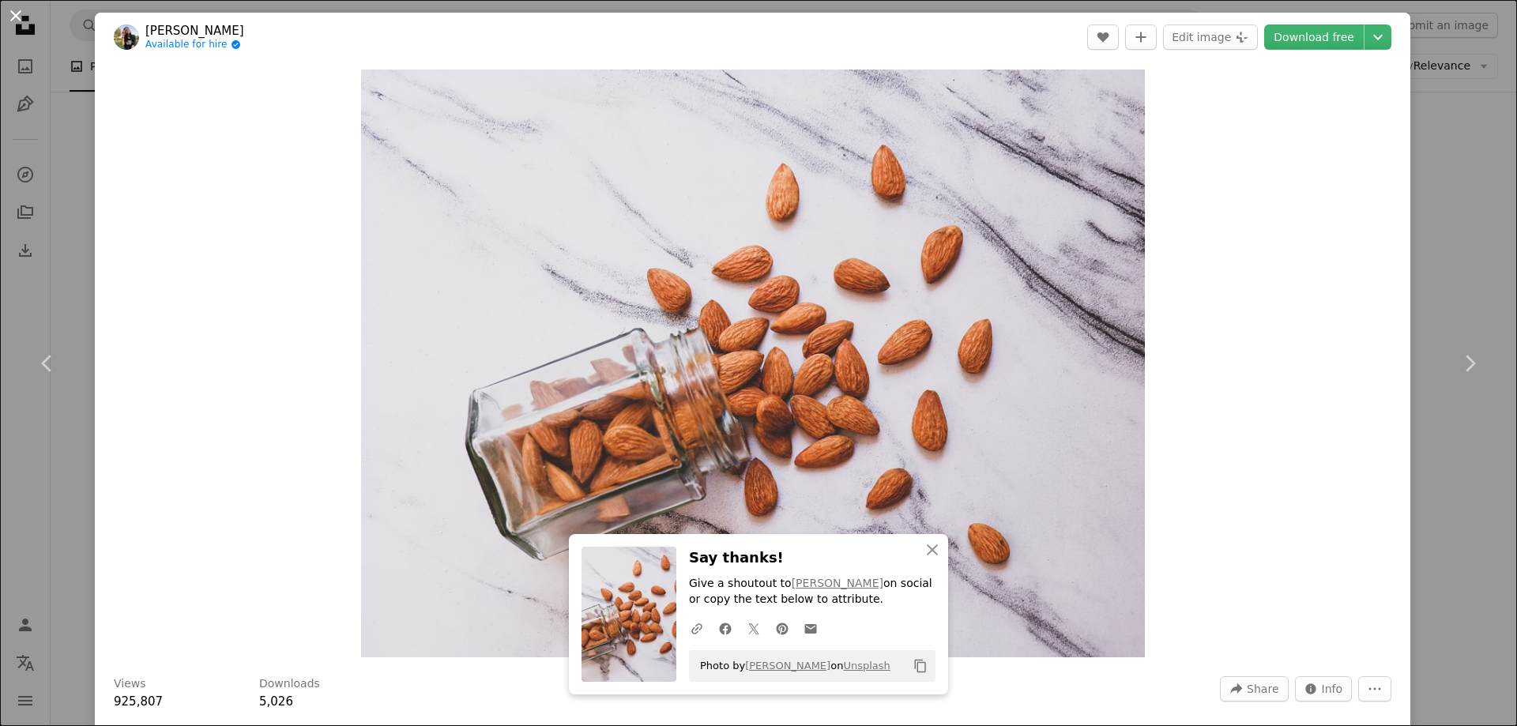
click at [17, 18] on button "An X shape" at bounding box center [15, 15] width 19 height 19
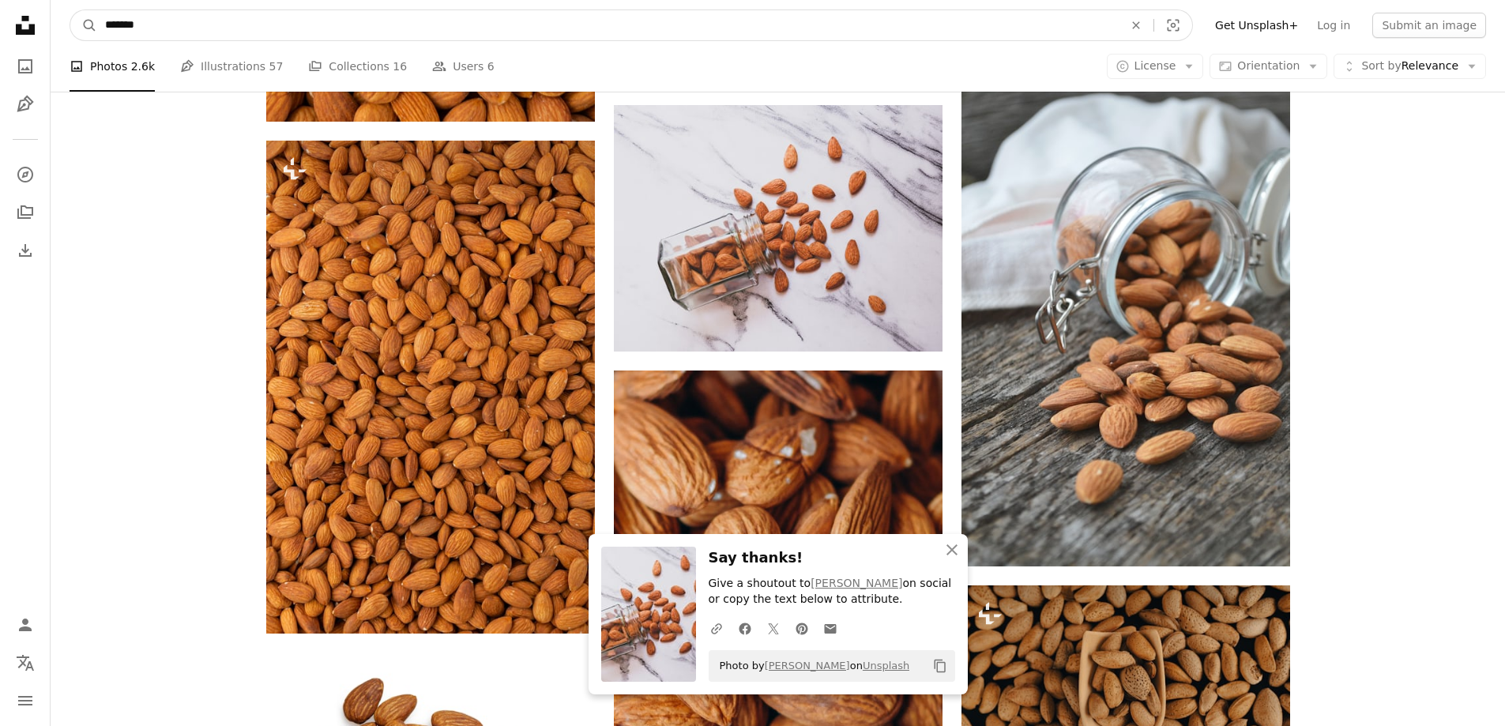
click at [166, 23] on input "*******" at bounding box center [607, 25] width 1021 height 30
type input "**********"
click button "A magnifying glass" at bounding box center [83, 25] width 27 height 30
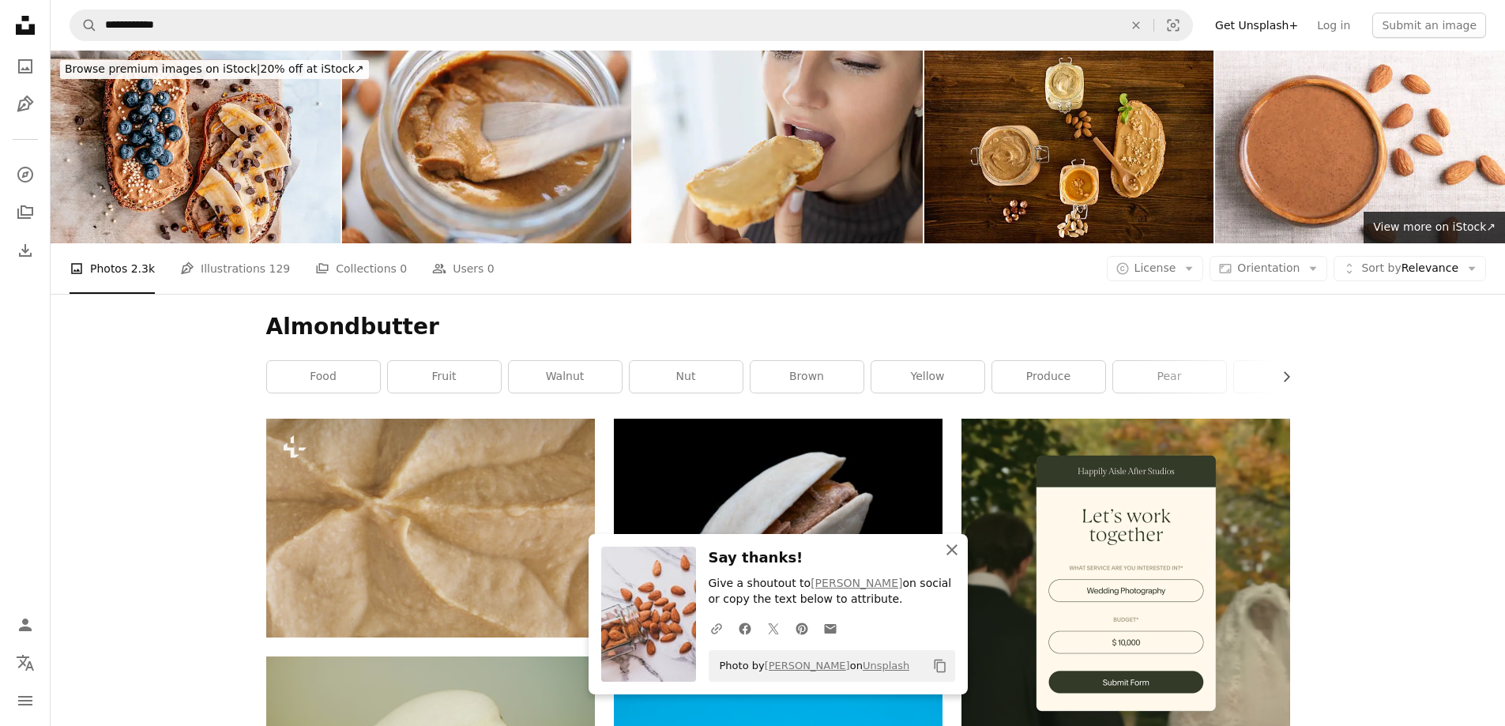
click at [953, 556] on icon "An X shape" at bounding box center [951, 549] width 19 height 19
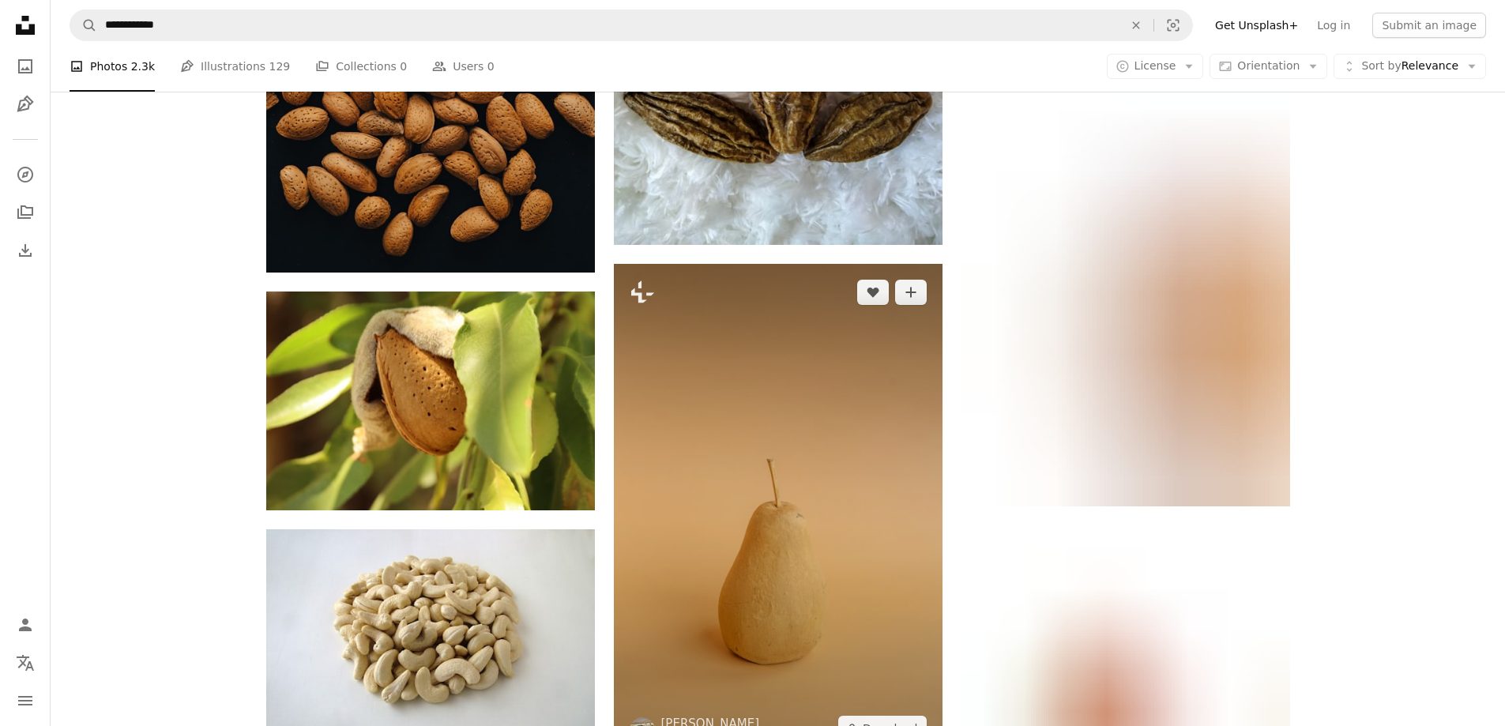
scroll to position [1185, 0]
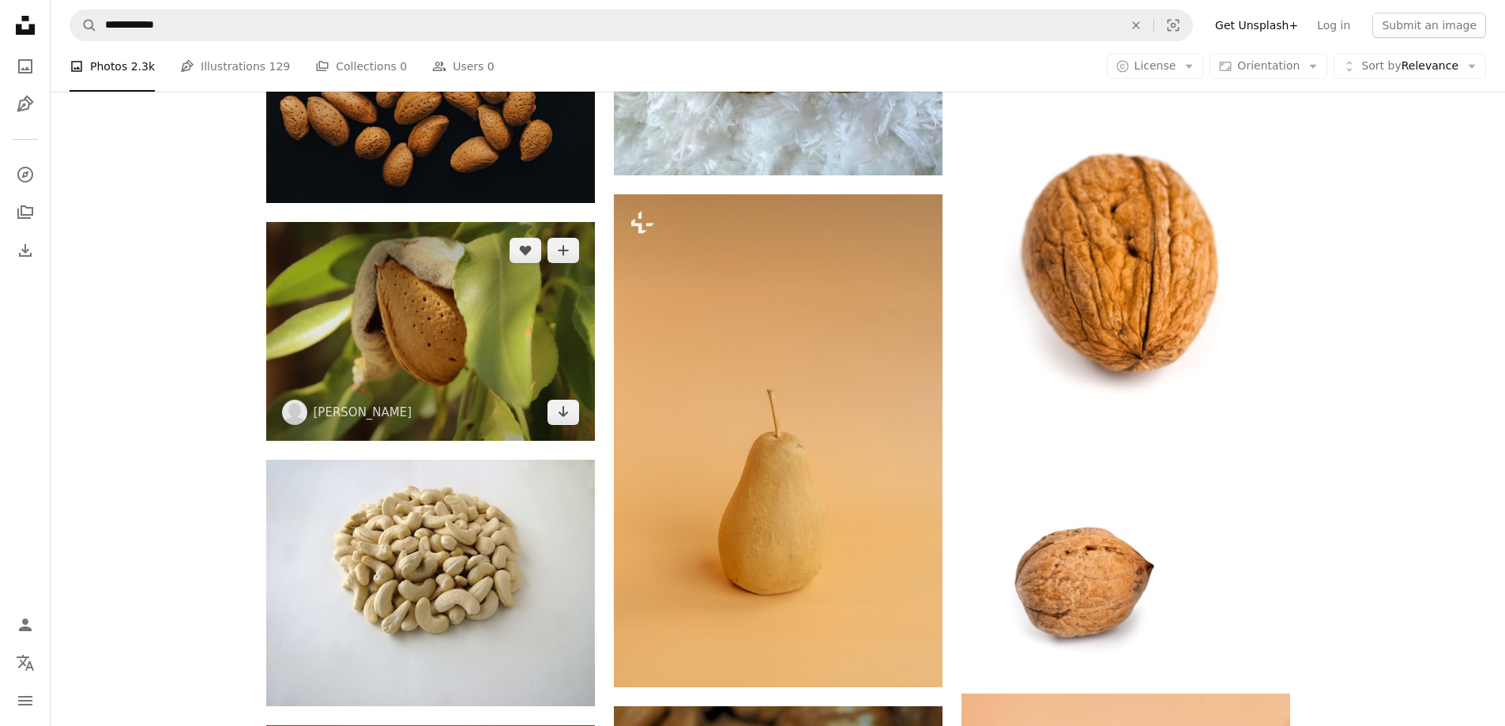
click at [416, 325] on img at bounding box center [430, 331] width 329 height 219
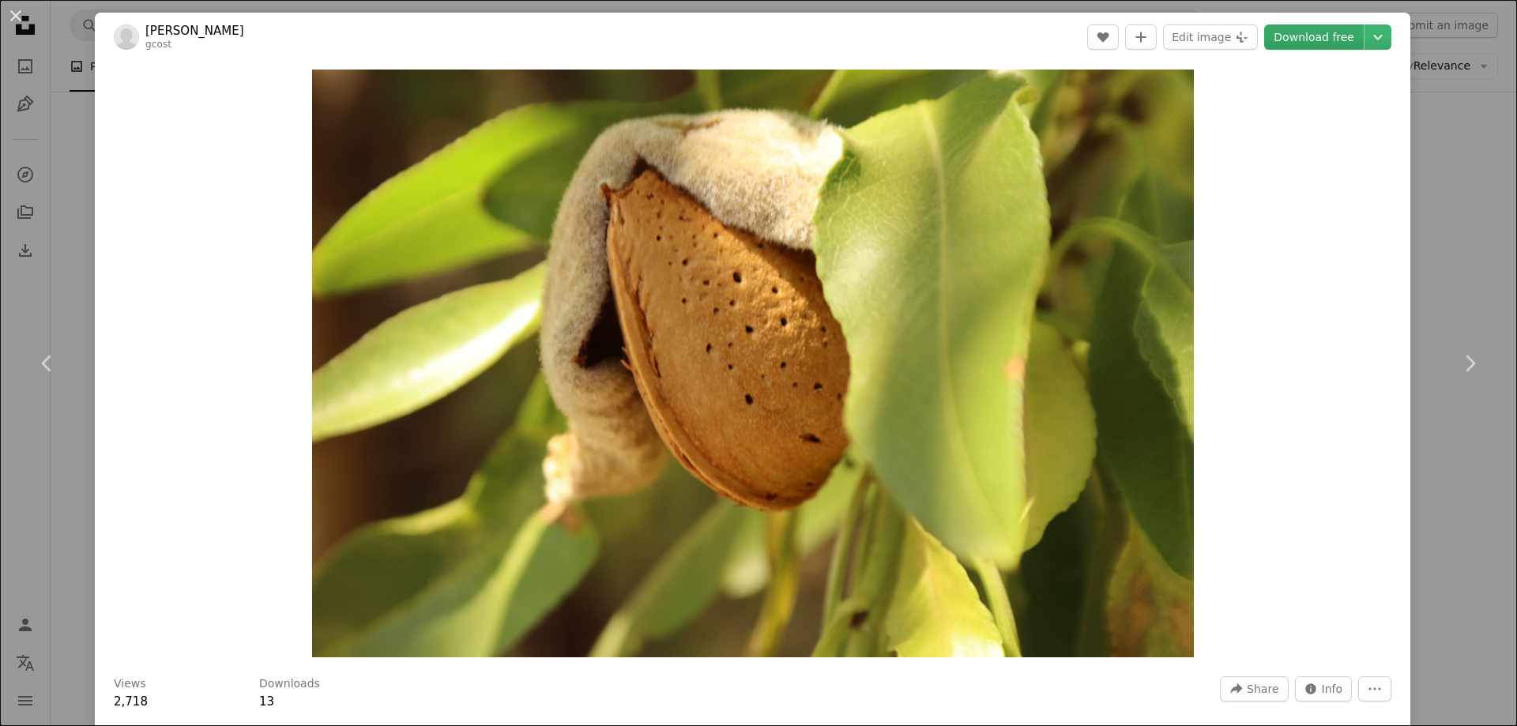
click at [1314, 28] on link "Download free" at bounding box center [1314, 36] width 100 height 25
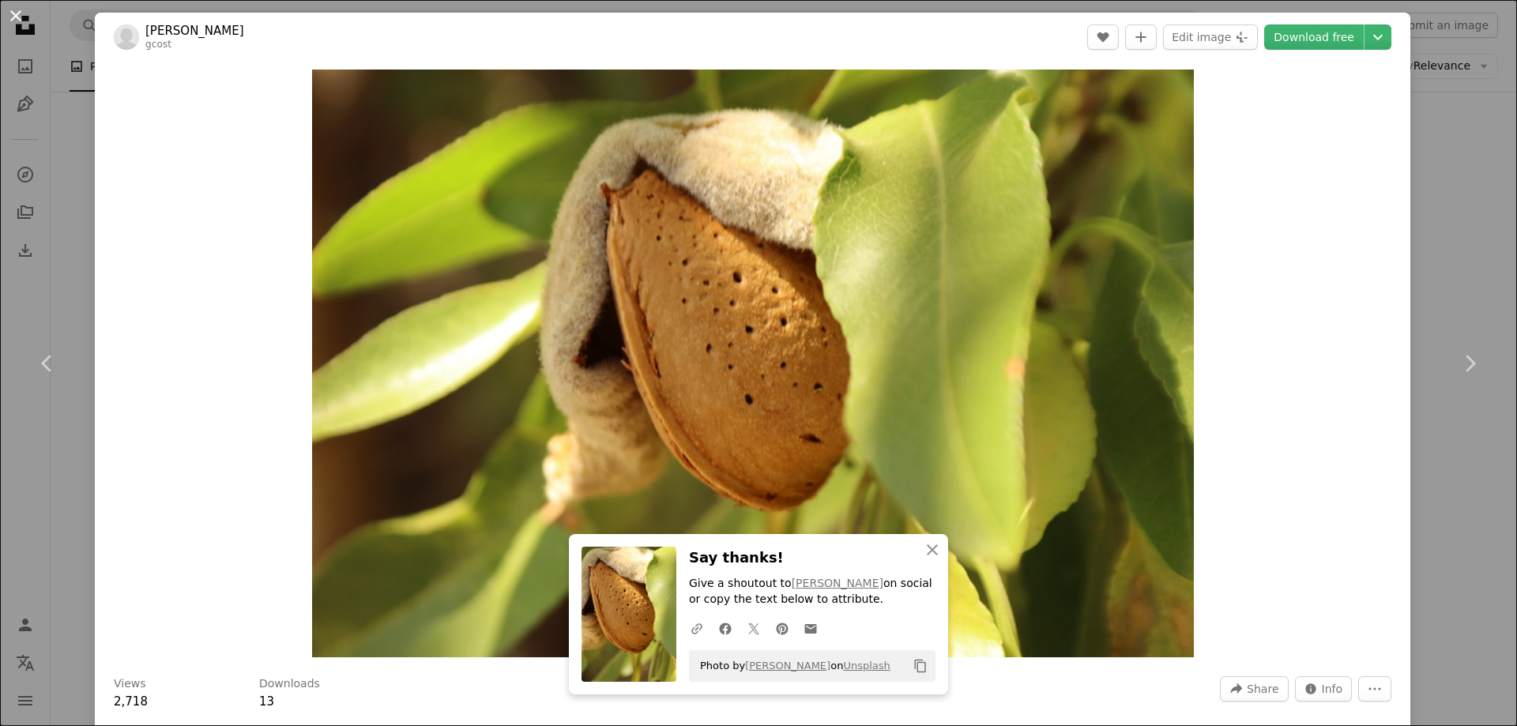
click at [10, 16] on button "An X shape" at bounding box center [15, 15] width 19 height 19
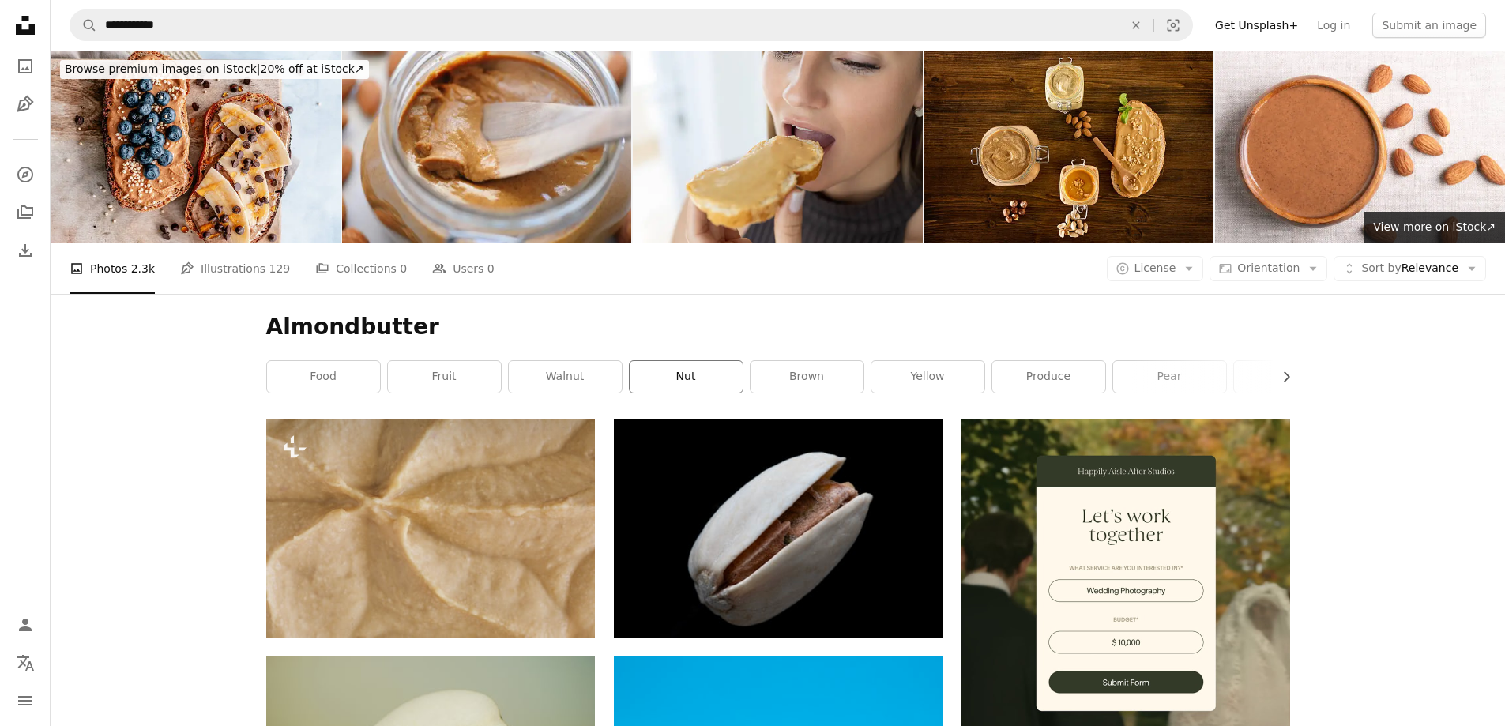
click at [716, 380] on link "nut" at bounding box center [686, 377] width 113 height 32
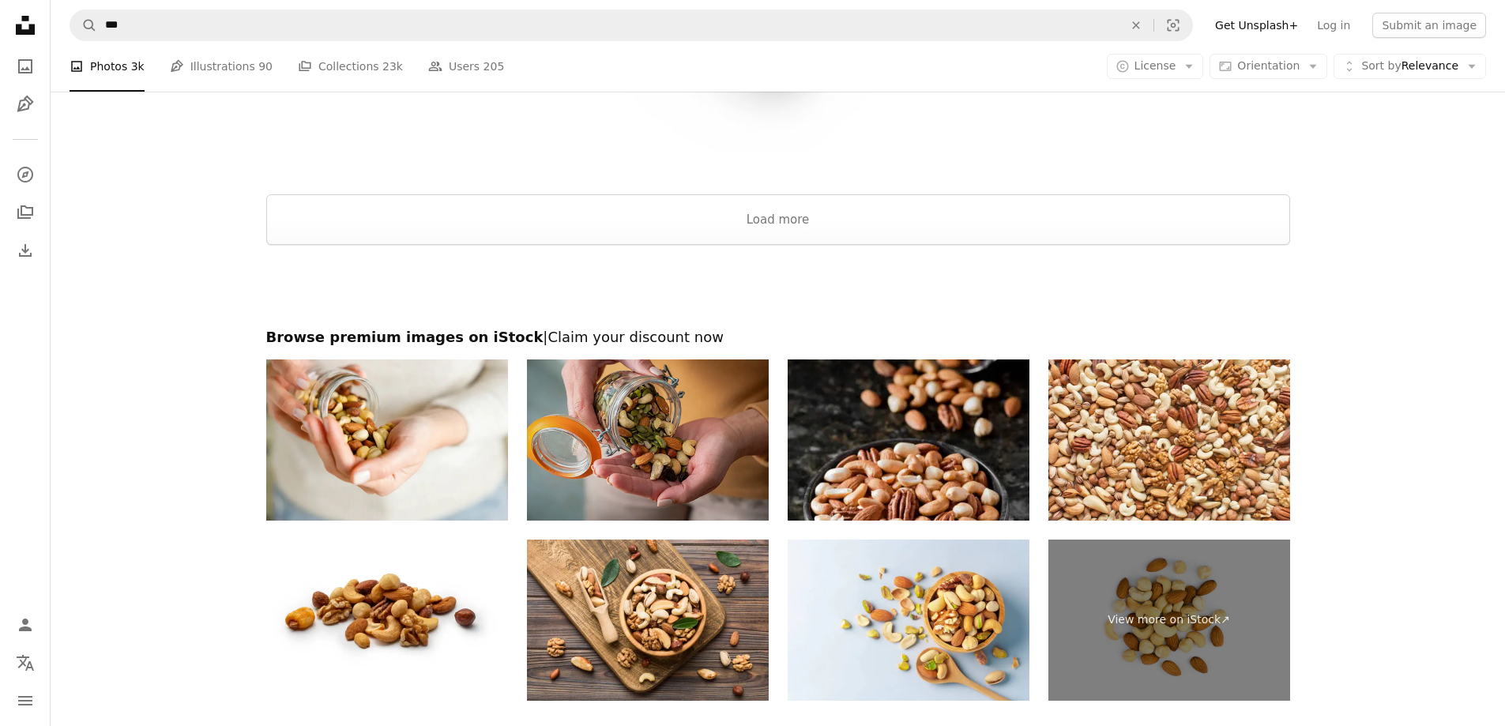
scroll to position [2812, 0]
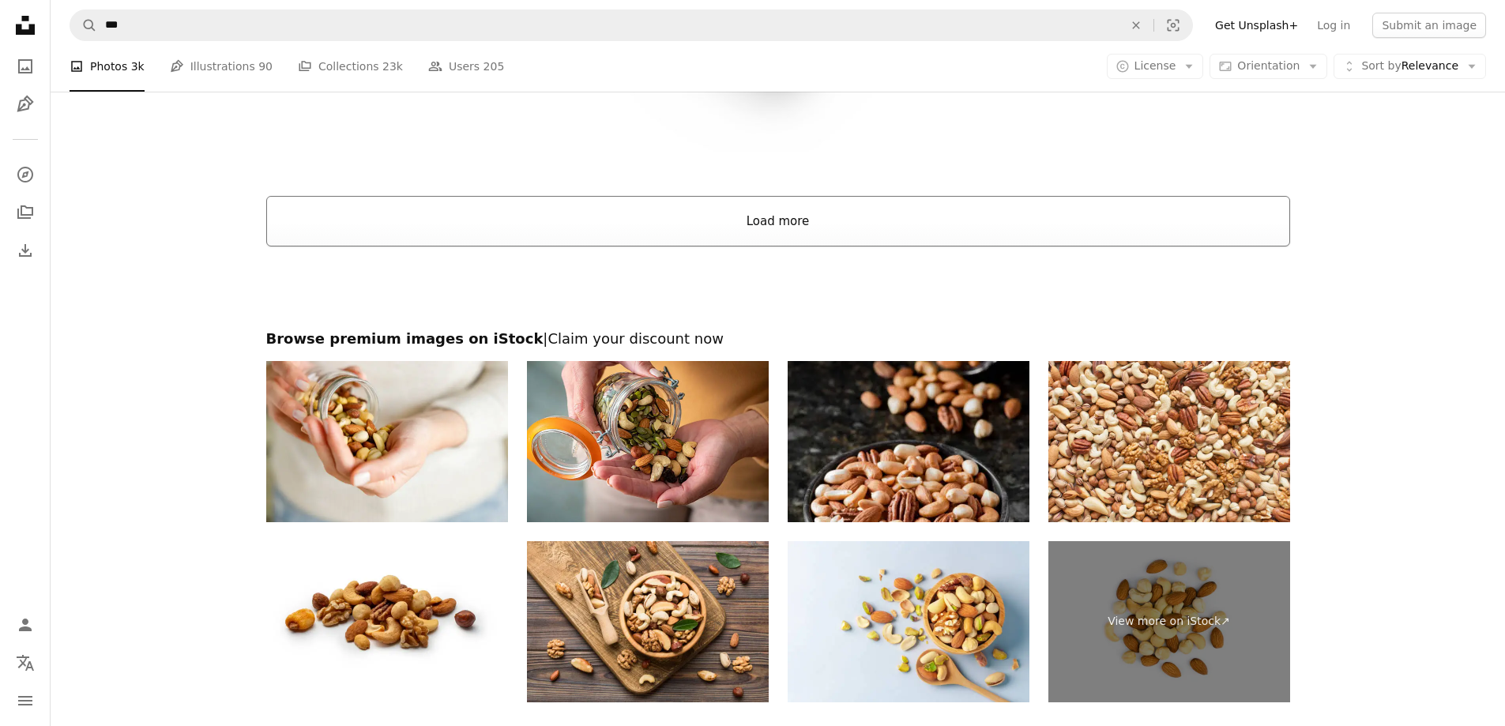
click at [780, 224] on button "Load more" at bounding box center [778, 221] width 1024 height 51
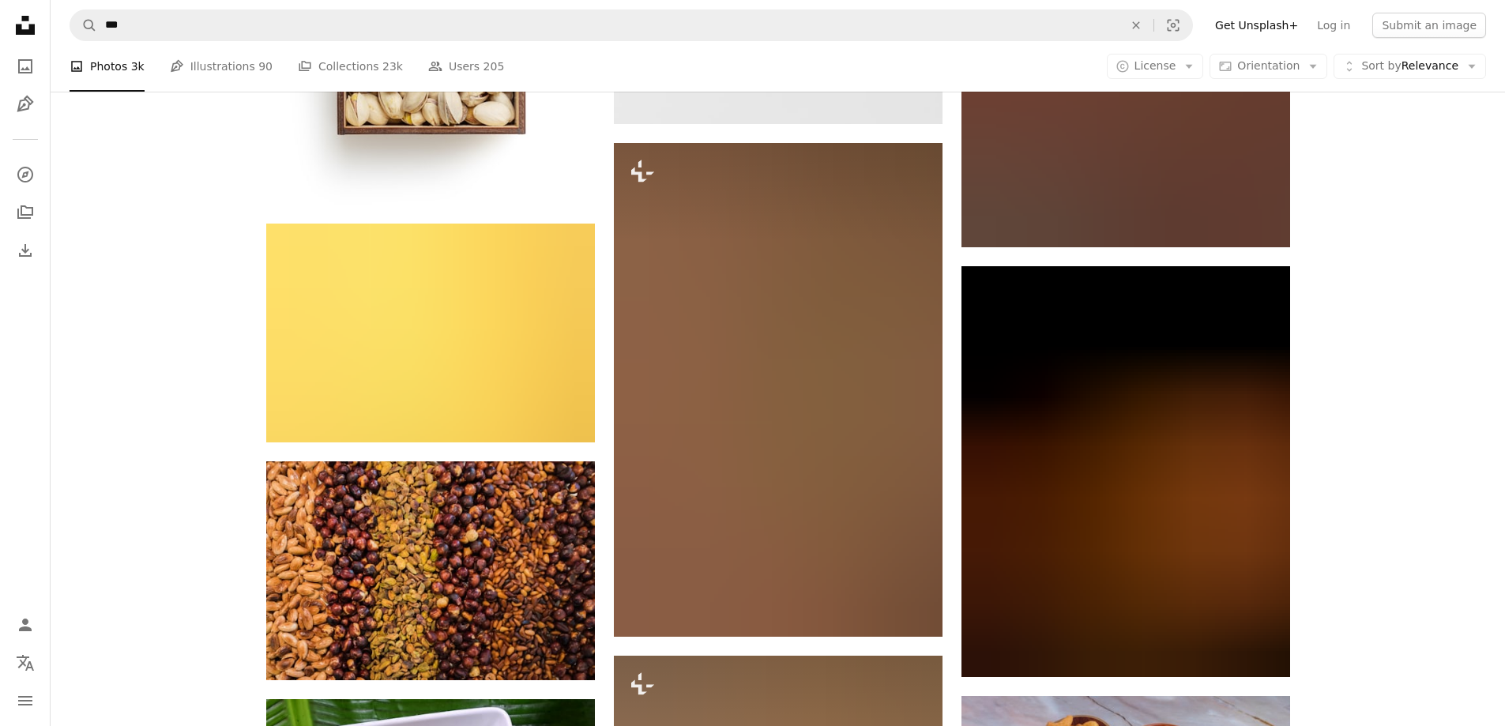
scroll to position [5261, 0]
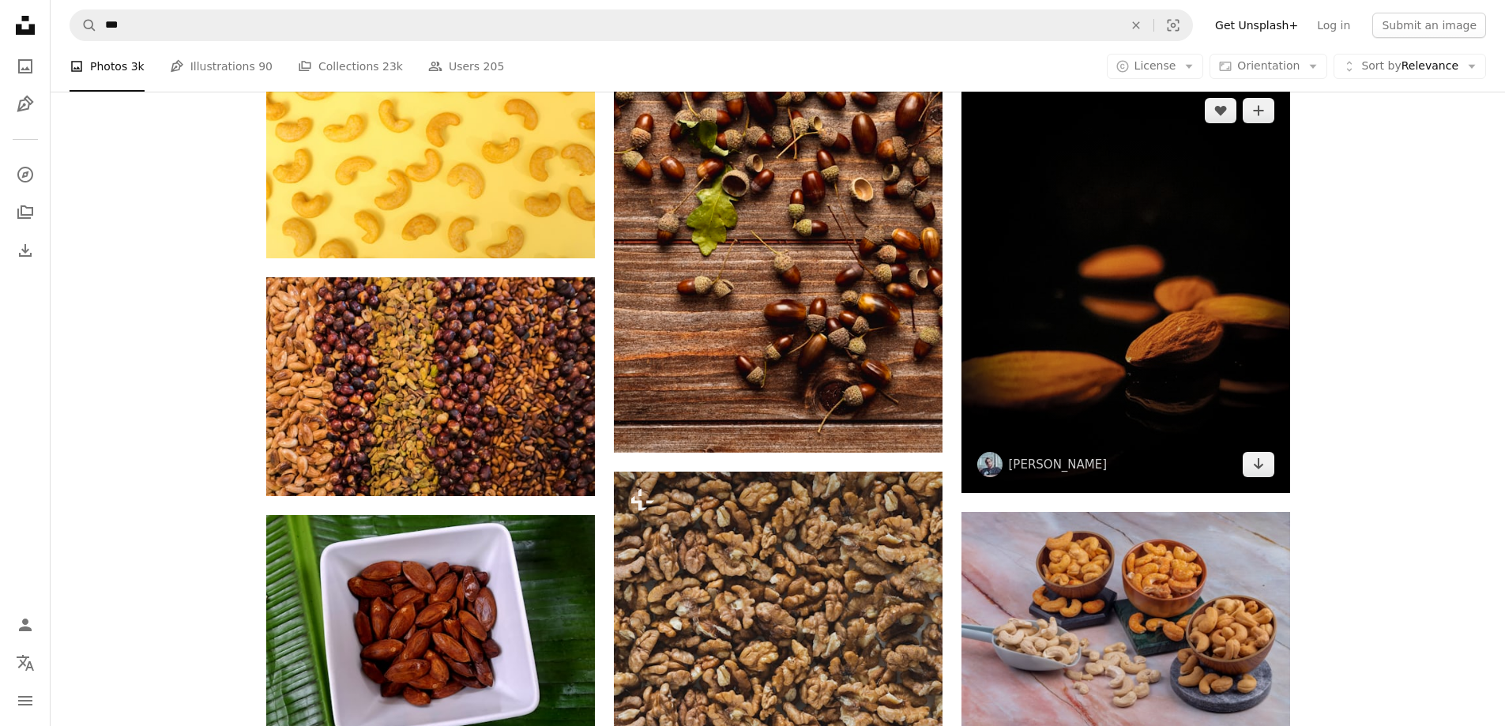
click at [1139, 300] on img at bounding box center [1125, 287] width 329 height 411
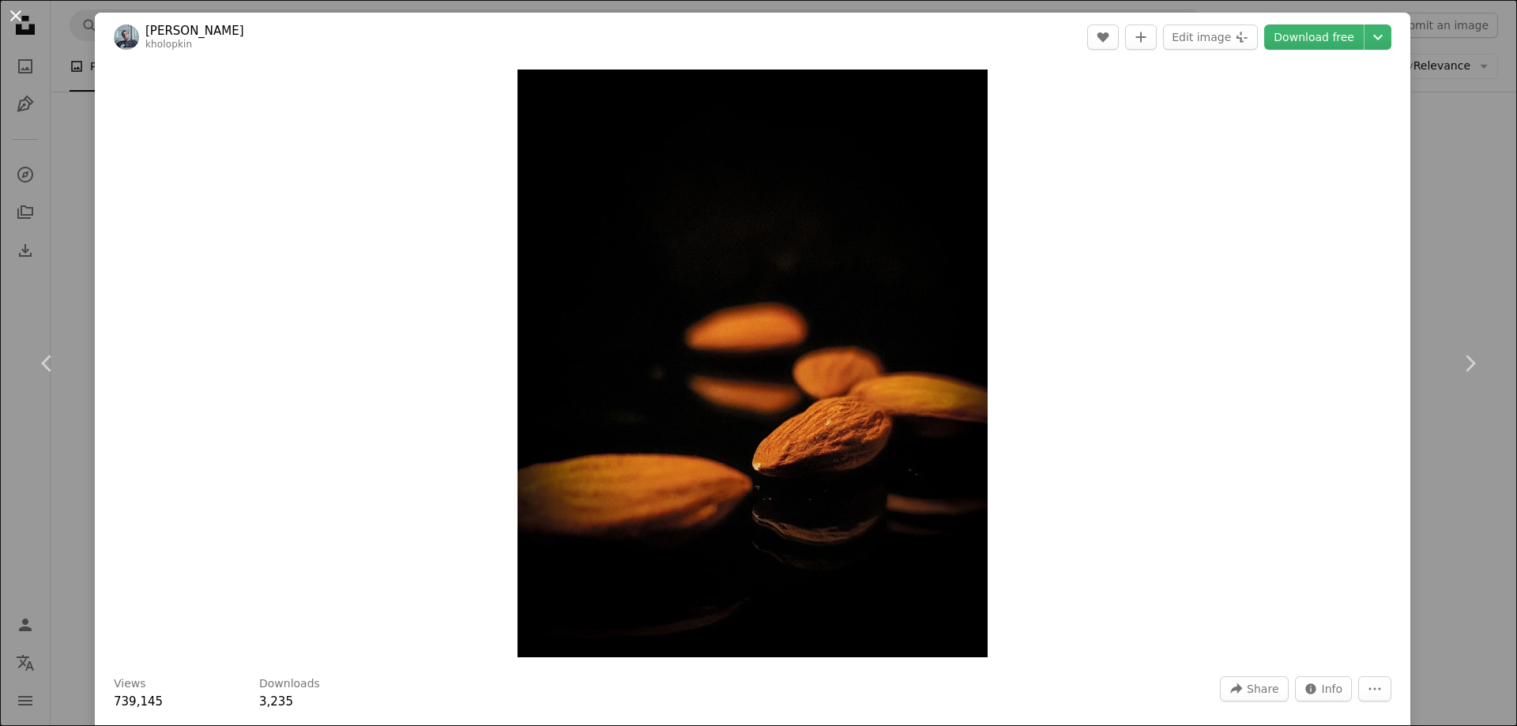
click at [17, 17] on button "An X shape" at bounding box center [15, 15] width 19 height 19
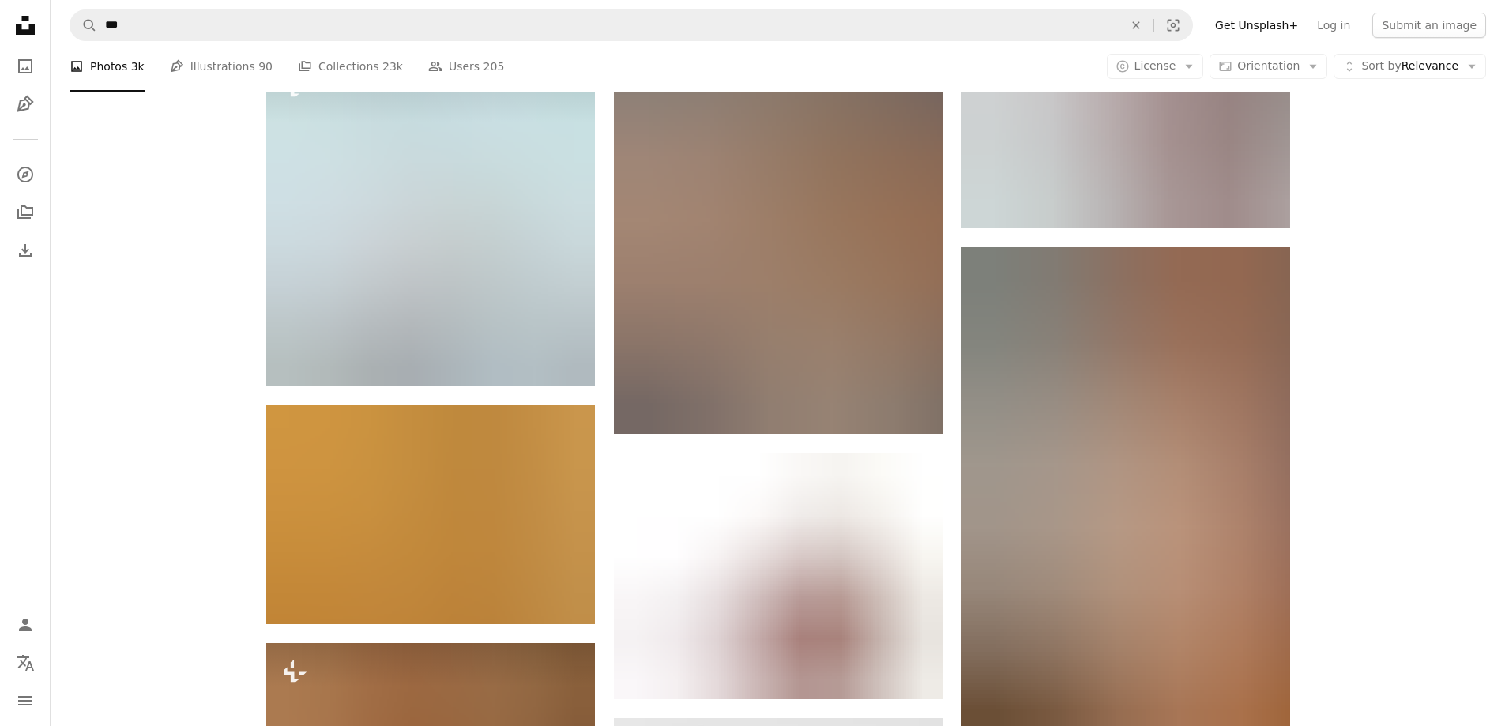
scroll to position [3918, 0]
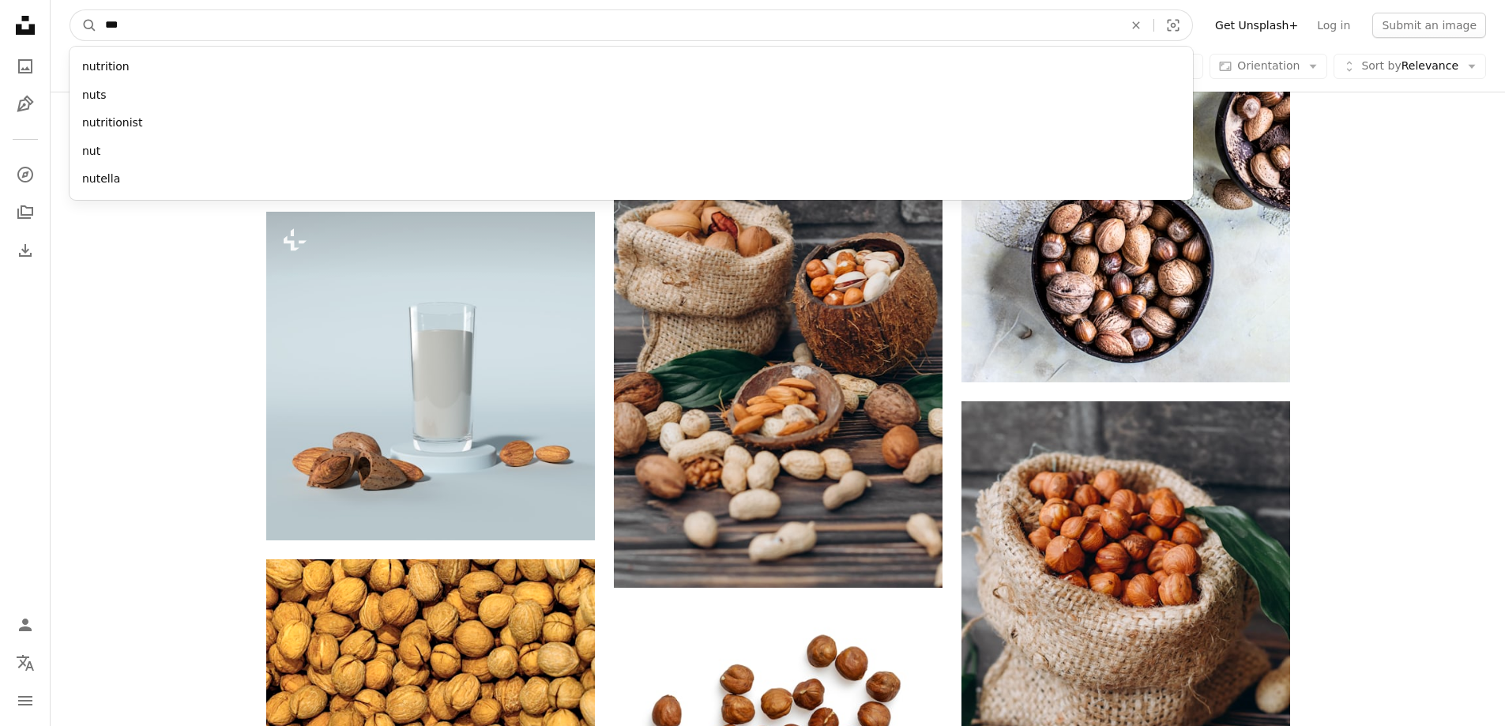
drag, startPoint x: 127, startPoint y: 19, endPoint x: 102, endPoint y: 22, distance: 25.5
click at [102, 22] on input "***" at bounding box center [607, 25] width 1021 height 30
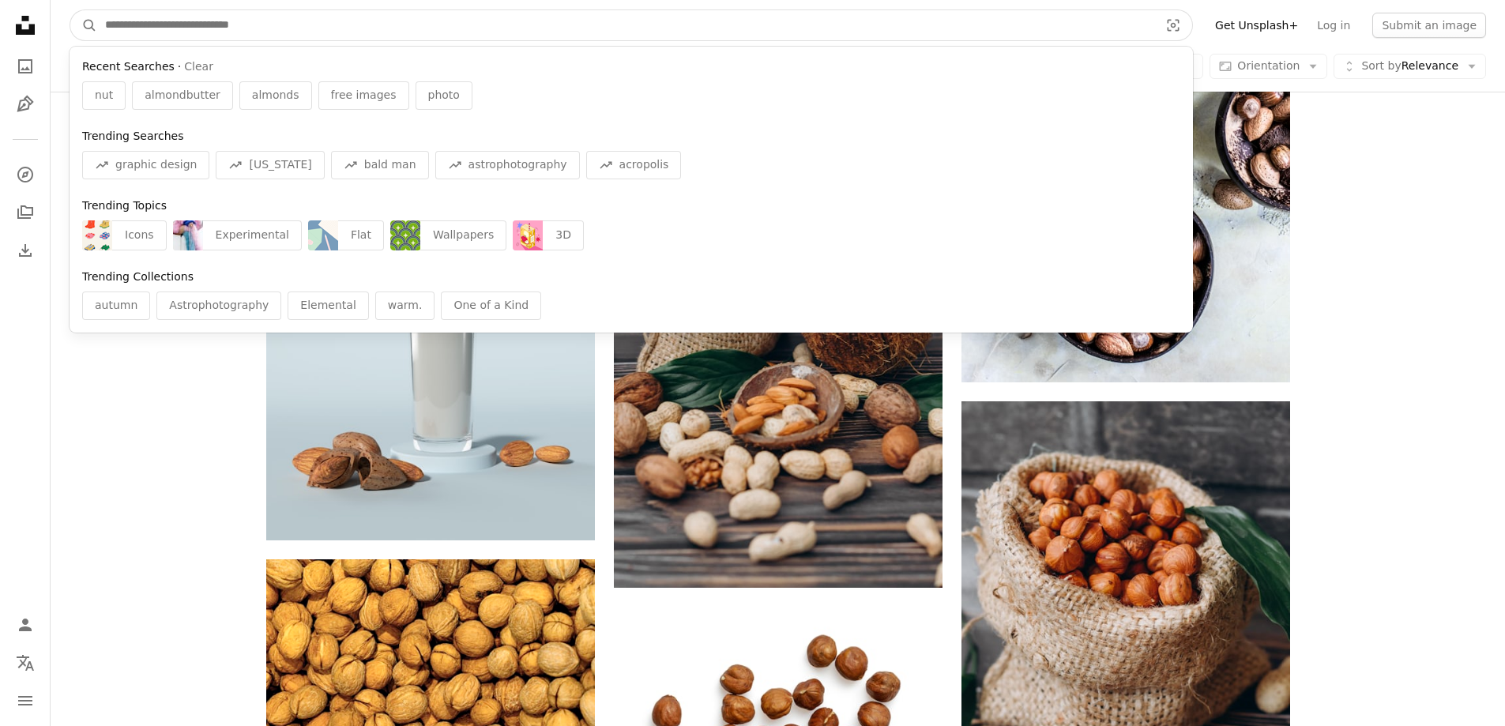
paste input "**********"
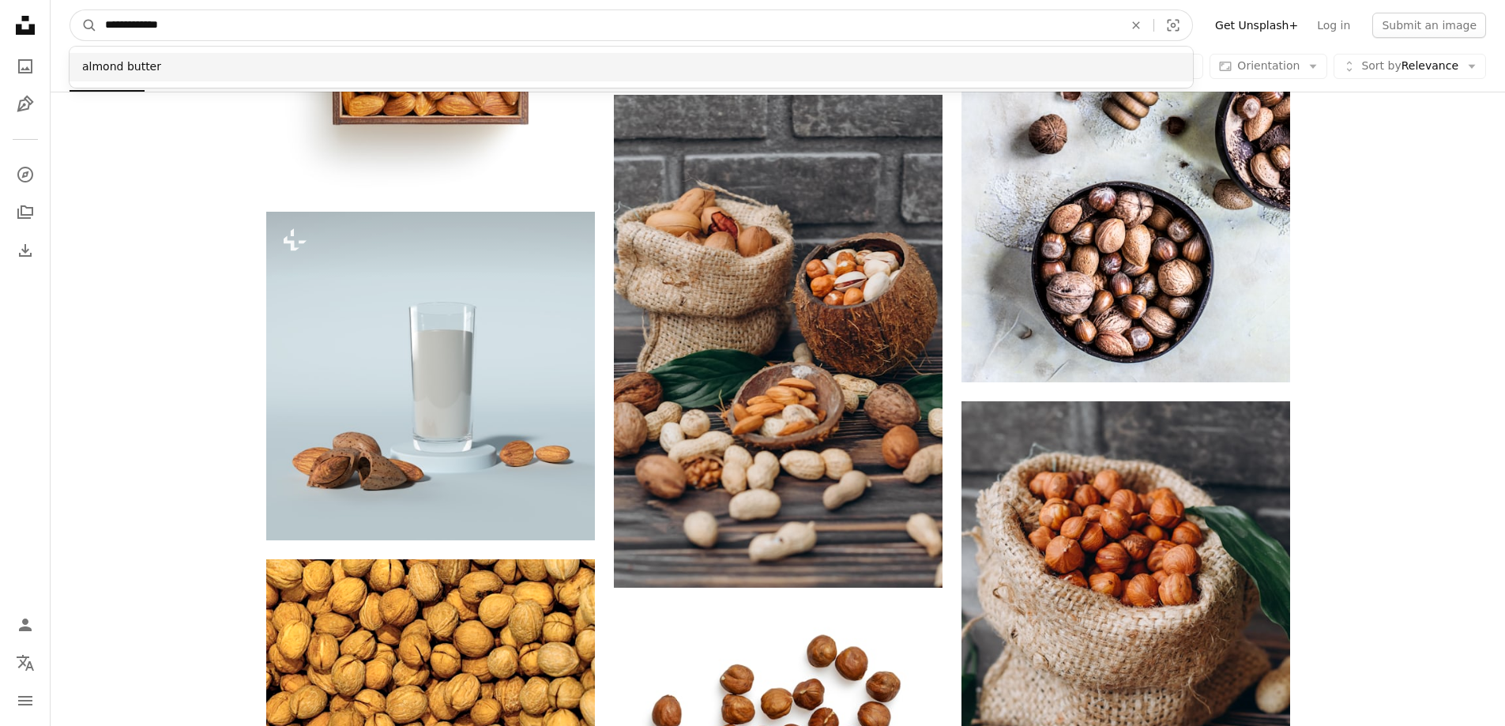
type input "**********"
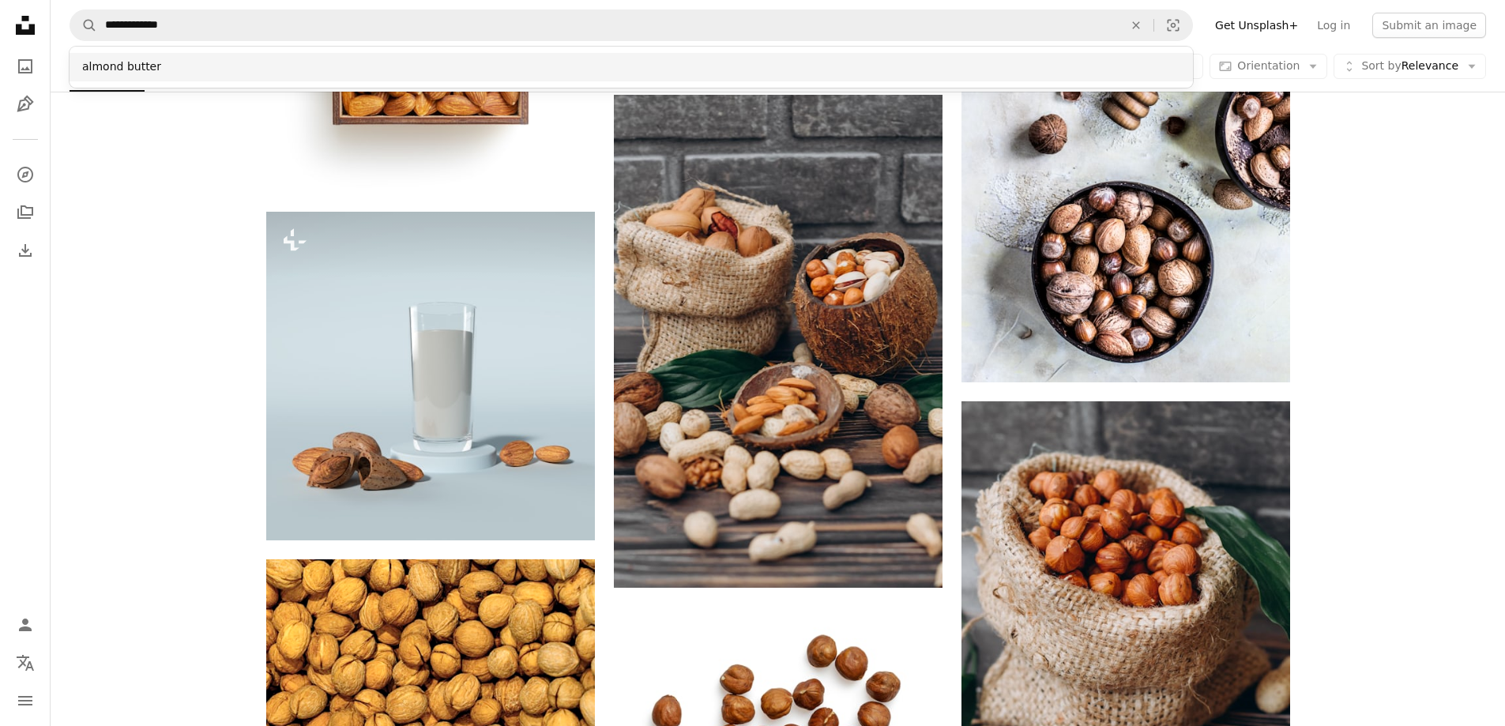
click at [157, 73] on div "almond butter" at bounding box center [631, 67] width 1123 height 28
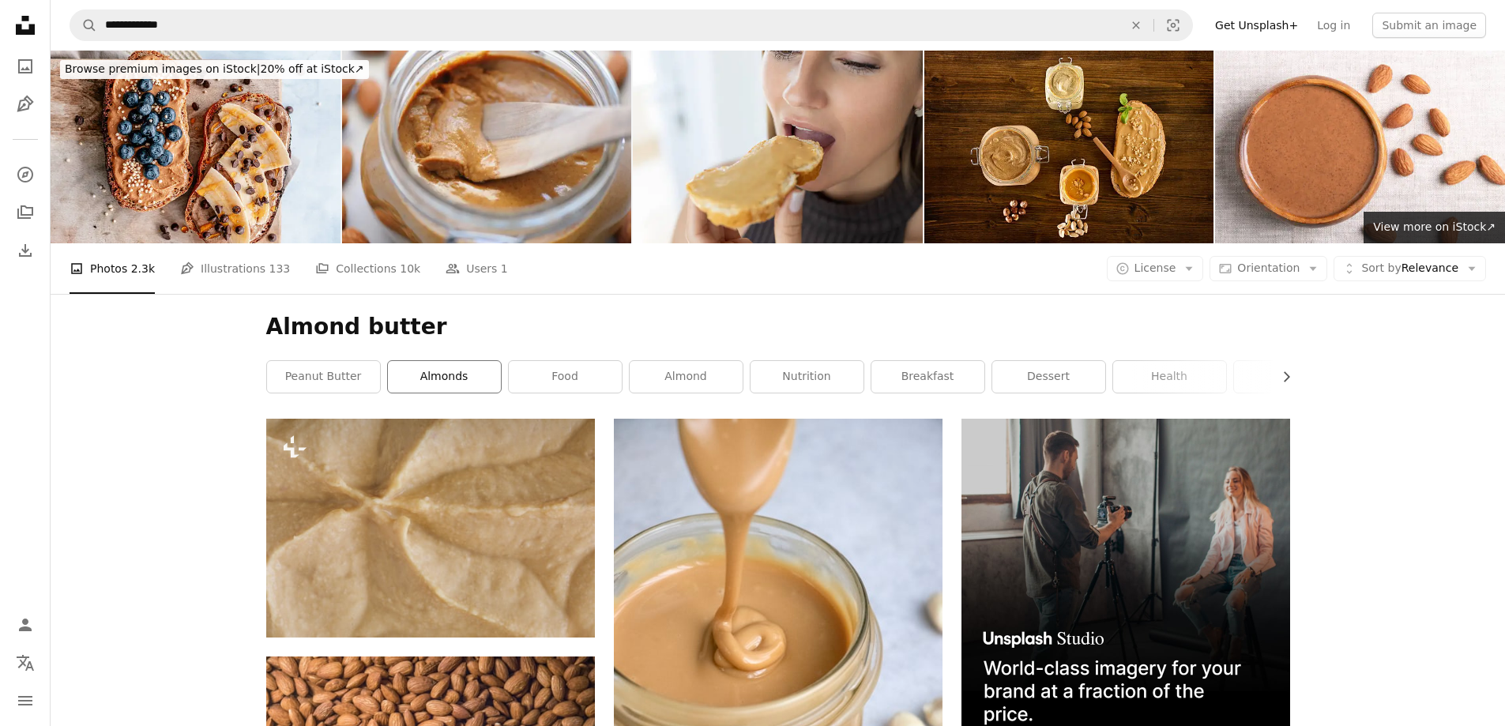
click at [460, 364] on link "almonds" at bounding box center [444, 377] width 113 height 32
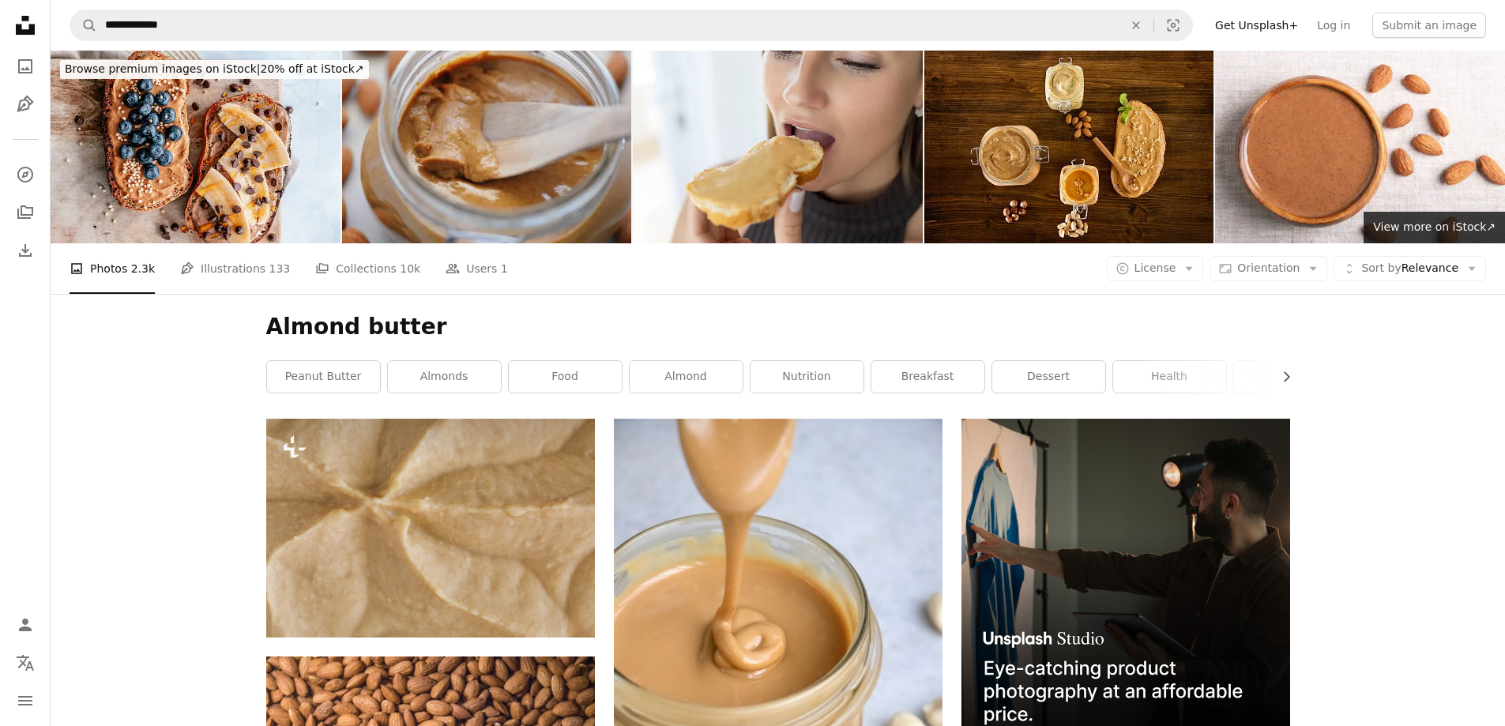
click at [509, 122] on img at bounding box center [487, 147] width 290 height 193
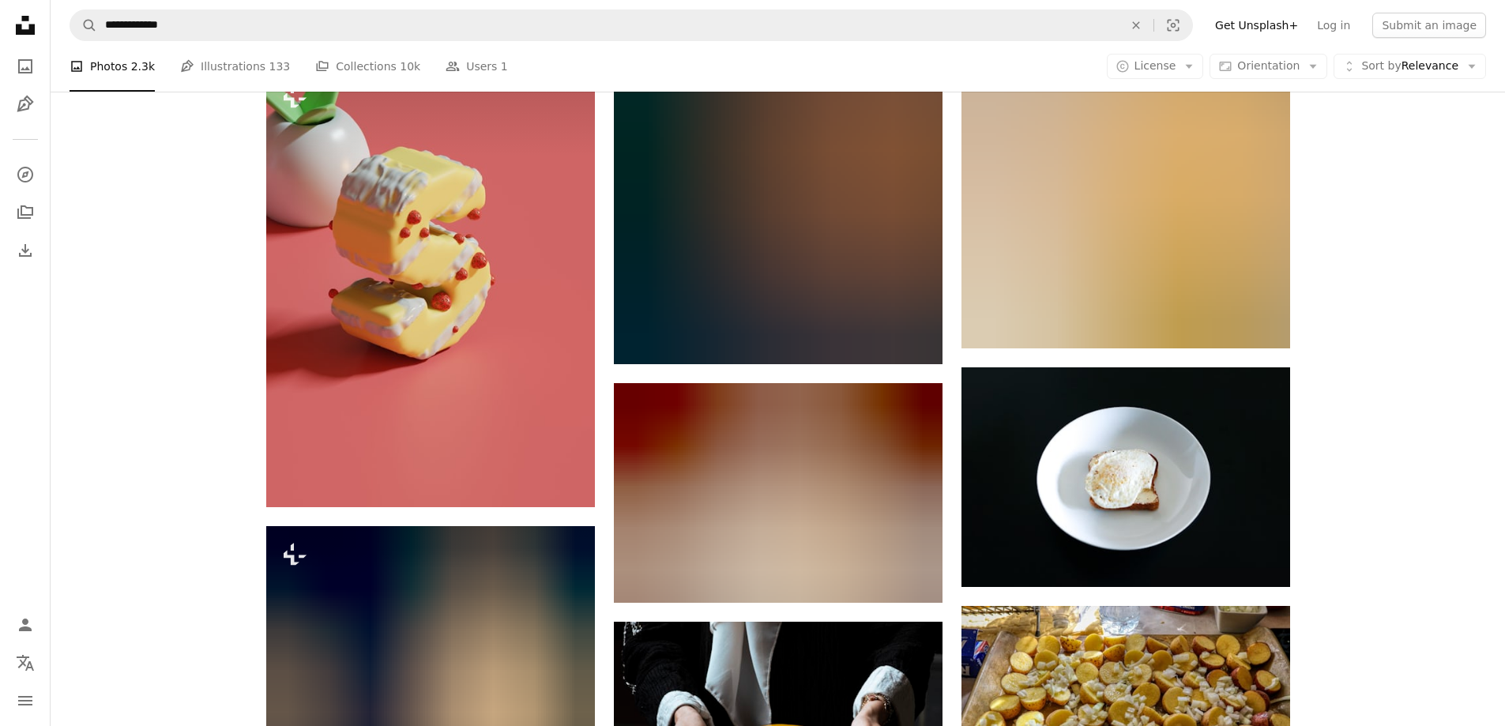
scroll to position [18406, 0]
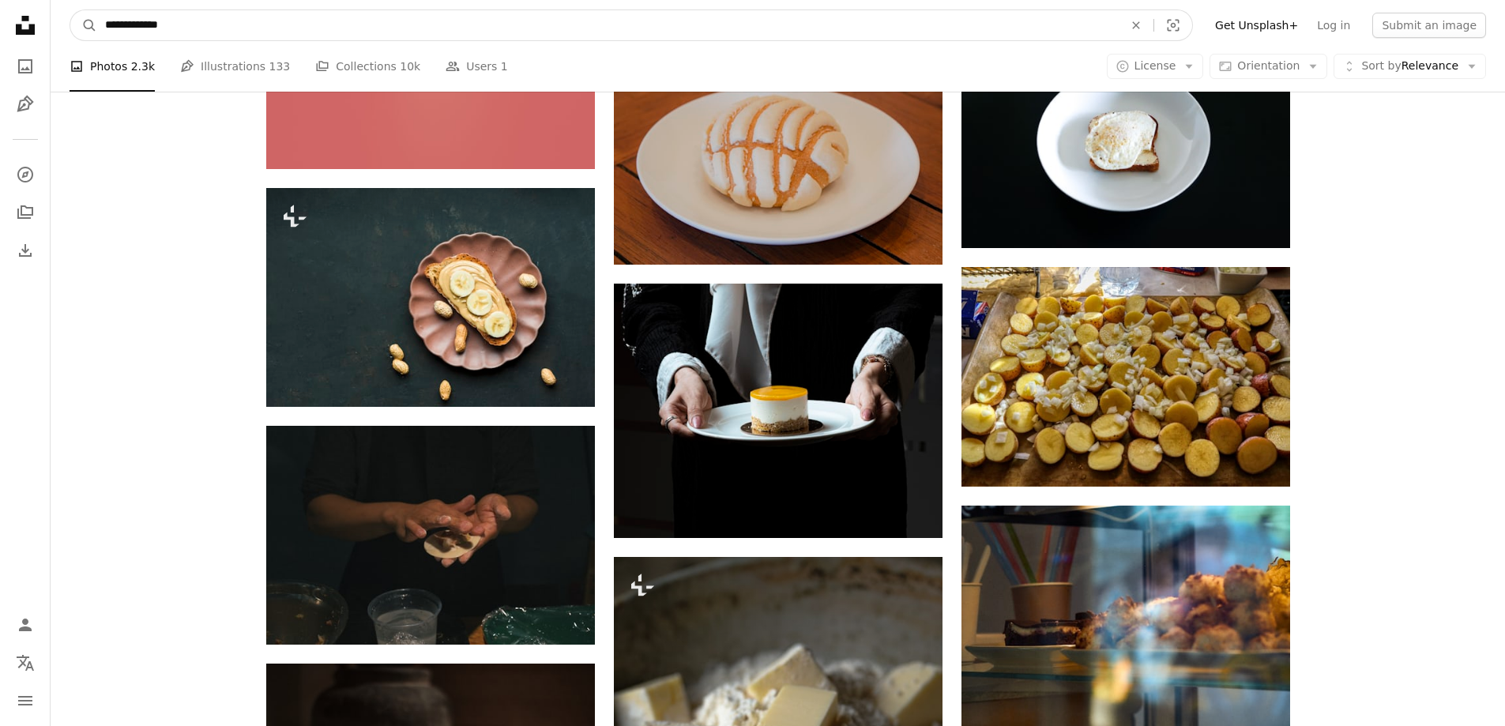
click at [141, 26] on input "**********" at bounding box center [607, 25] width 1021 height 30
type input "**********"
click at [70, 10] on button "A magnifying glass" at bounding box center [83, 25] width 27 height 30
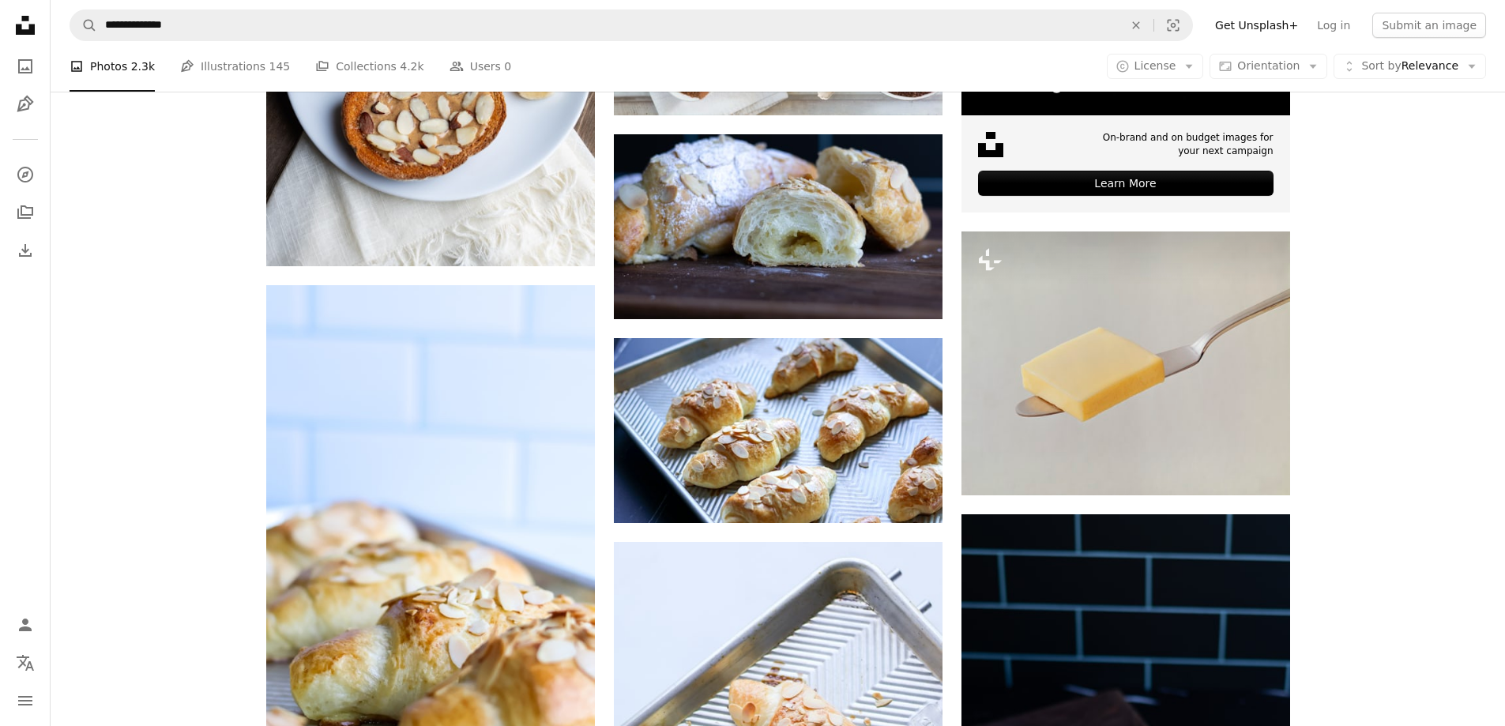
scroll to position [529, 0]
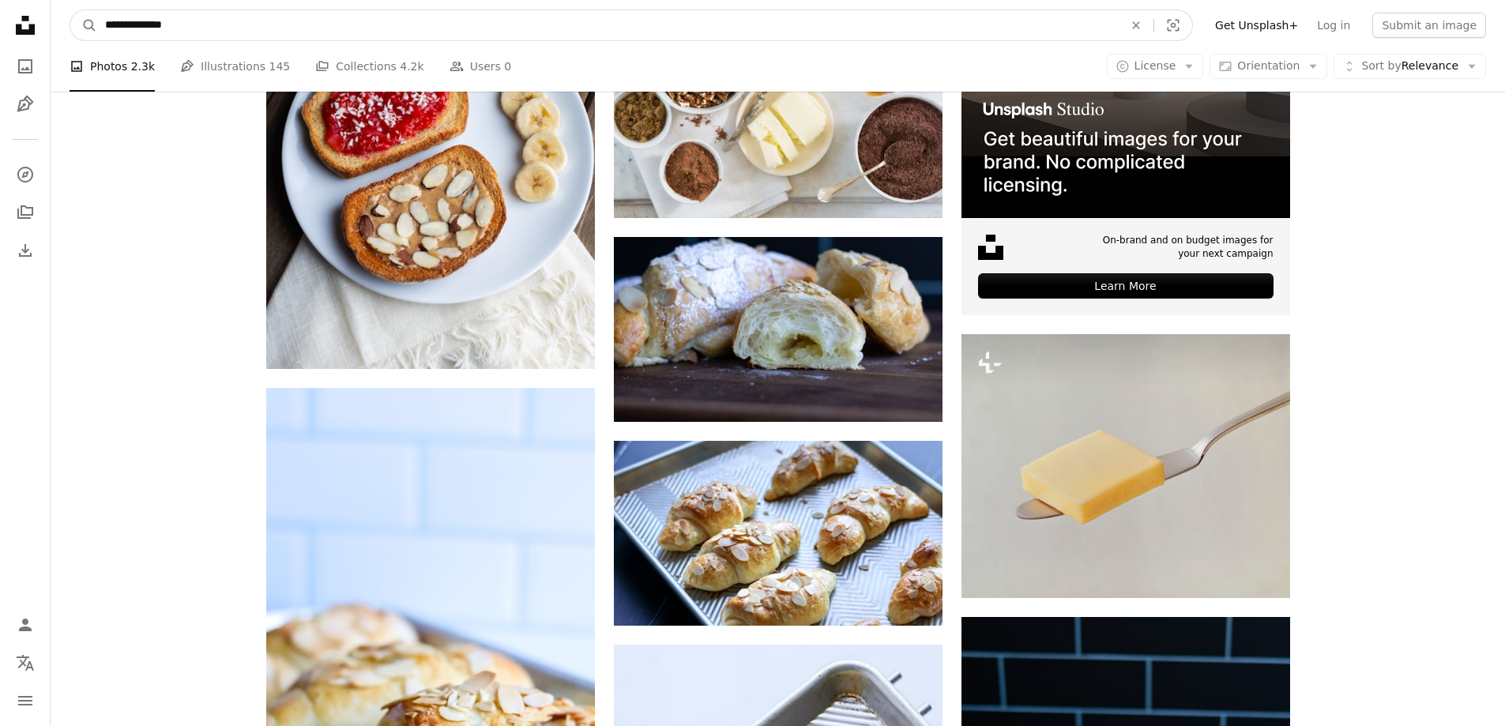
drag, startPoint x: 199, startPoint y: 27, endPoint x: 106, endPoint y: 24, distance: 93.2
click at [106, 24] on input "**********" at bounding box center [607, 25] width 1021 height 30
